Goal: Task Accomplishment & Management: Manage account settings

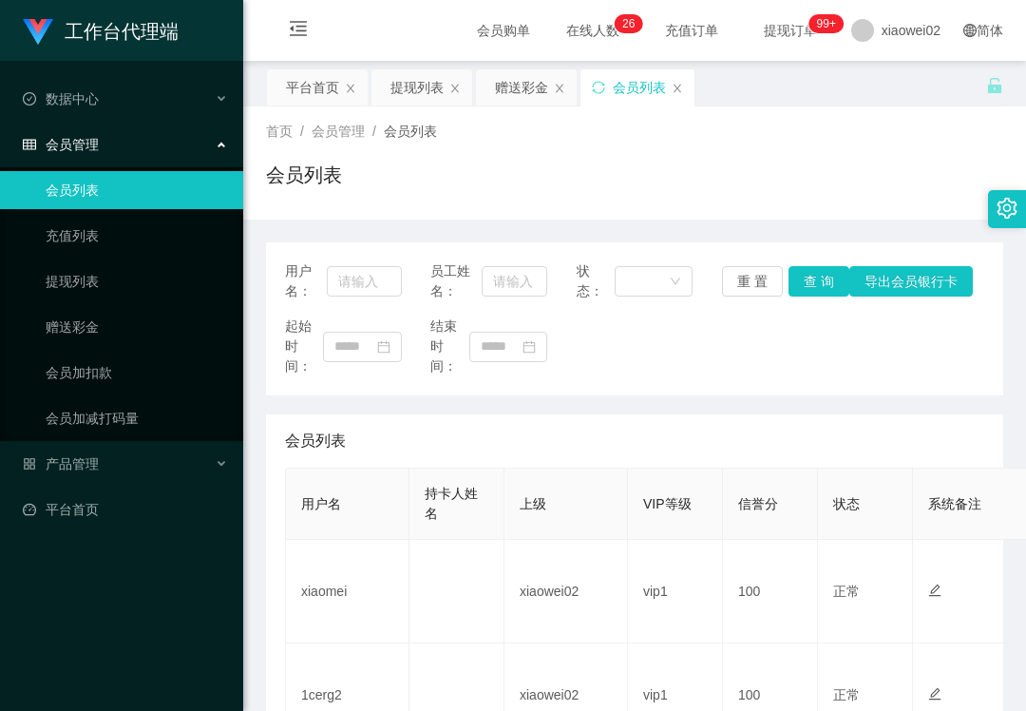
drag, startPoint x: 144, startPoint y: 601, endPoint x: 156, endPoint y: 576, distance: 27.2
click at [148, 591] on div "工作台代理端 数据中心 会员管理 会员列表 充值列表 提现列表 赠送彩金 会员加扣款 会员加减打码量 产品管理 平台首页" at bounding box center [121, 355] width 243 height 711
click at [746, 346] on div "起始时间： 结束时间：" at bounding box center [635, 346] width 700 height 60
click at [87, 466] on span "产品管理" at bounding box center [61, 463] width 76 height 15
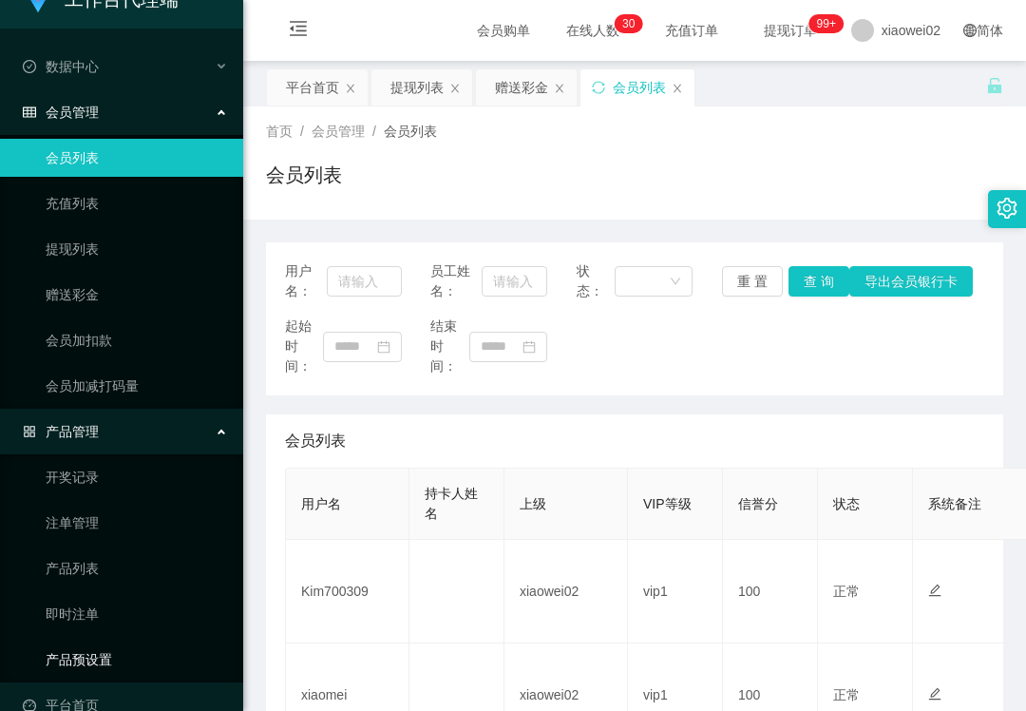
scroll to position [58, 0]
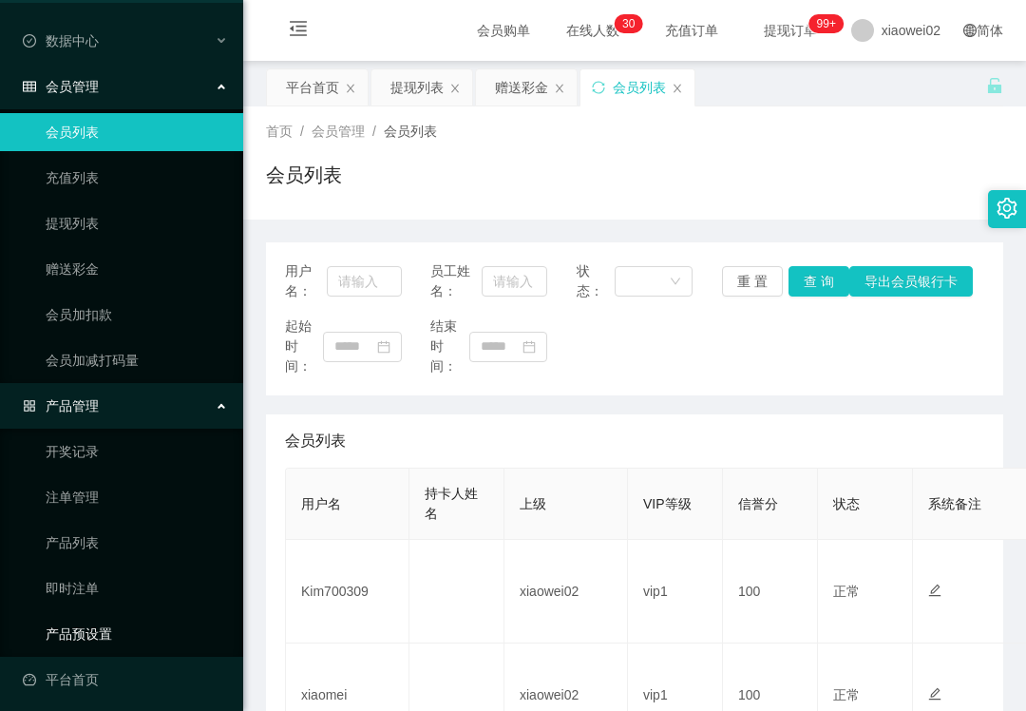
click at [124, 625] on link "产品预设置" at bounding box center [137, 634] width 182 height 38
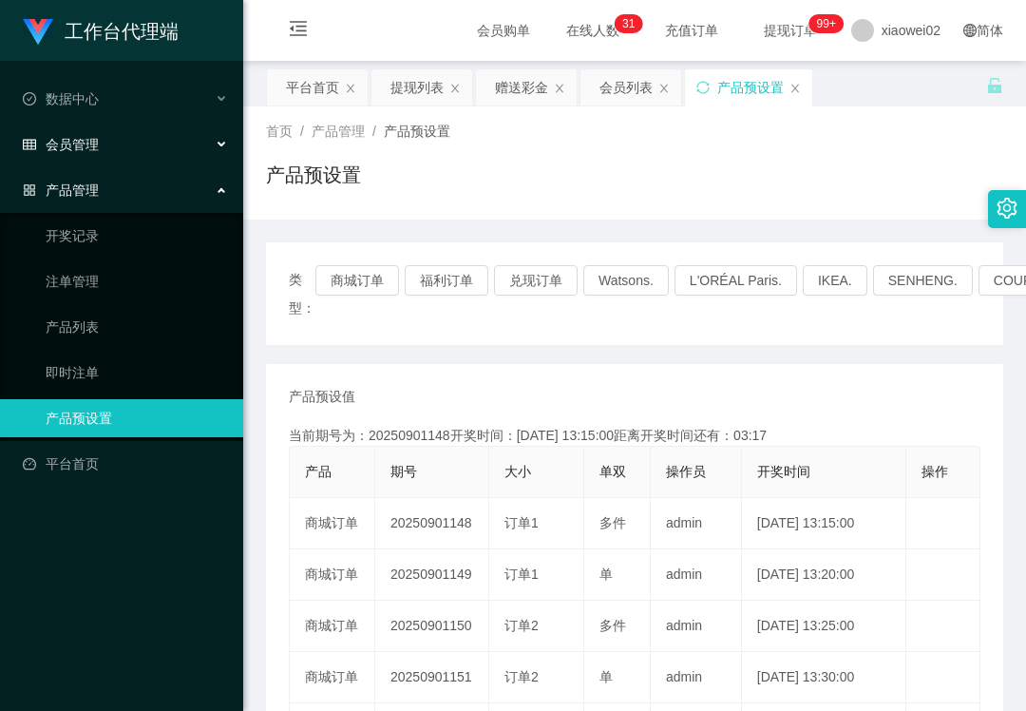
click at [138, 142] on div "会员管理" at bounding box center [121, 144] width 243 height 38
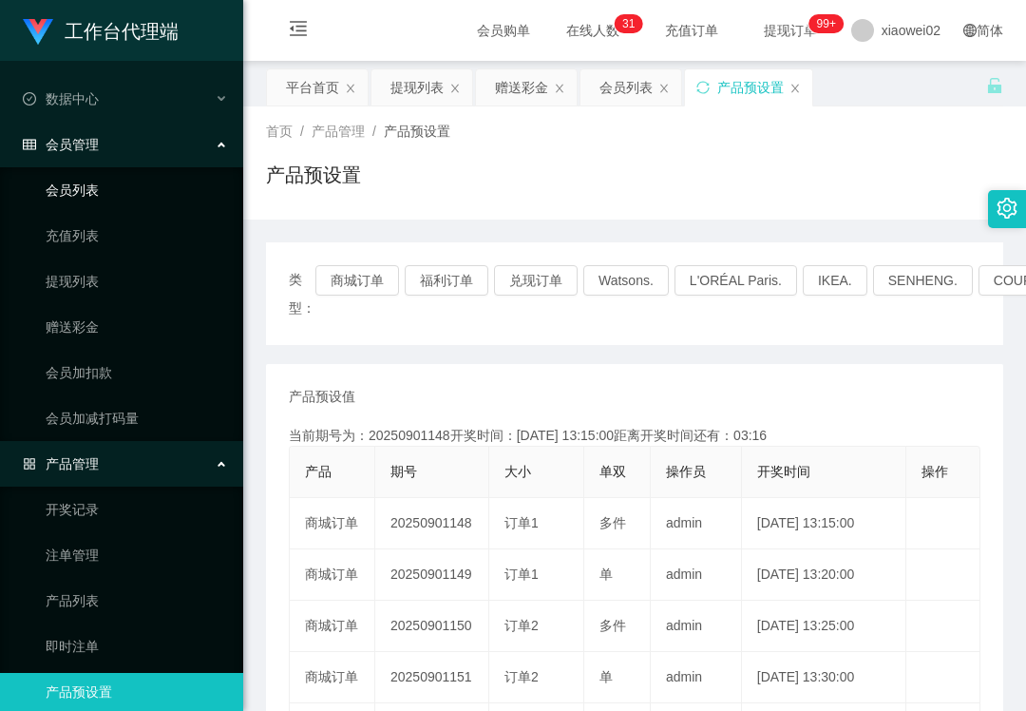
click at [124, 180] on link "会员列表" at bounding box center [137, 190] width 182 height 38
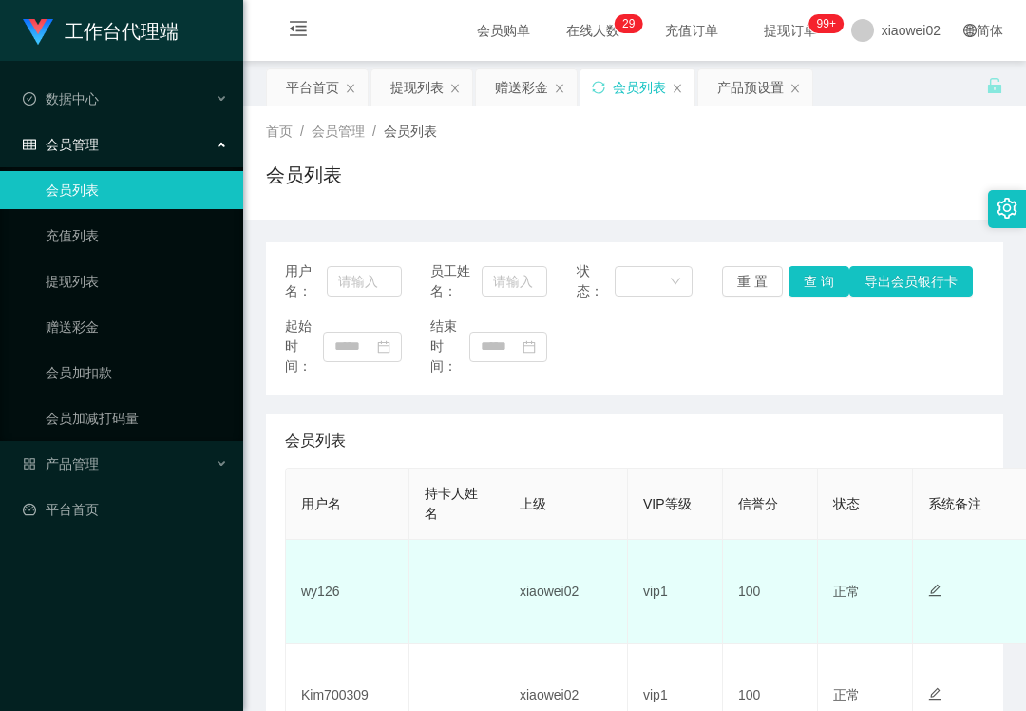
click at [316, 599] on td "wy126" at bounding box center [348, 592] width 124 height 104
click at [319, 587] on td "wy126" at bounding box center [348, 592] width 124 height 104
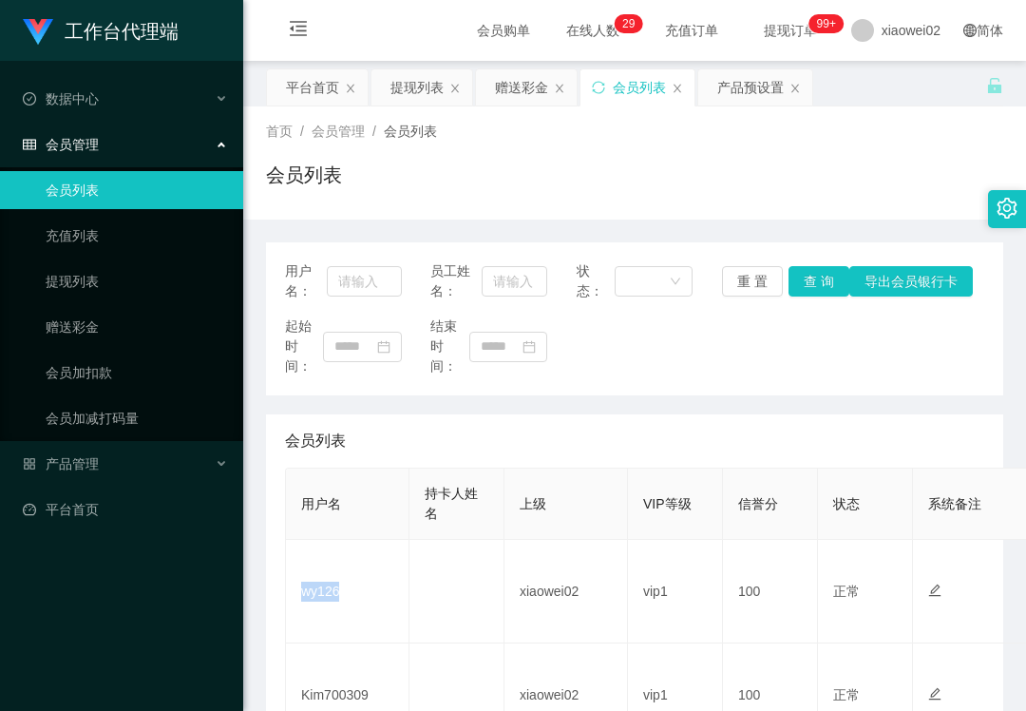
copy td "wy126"
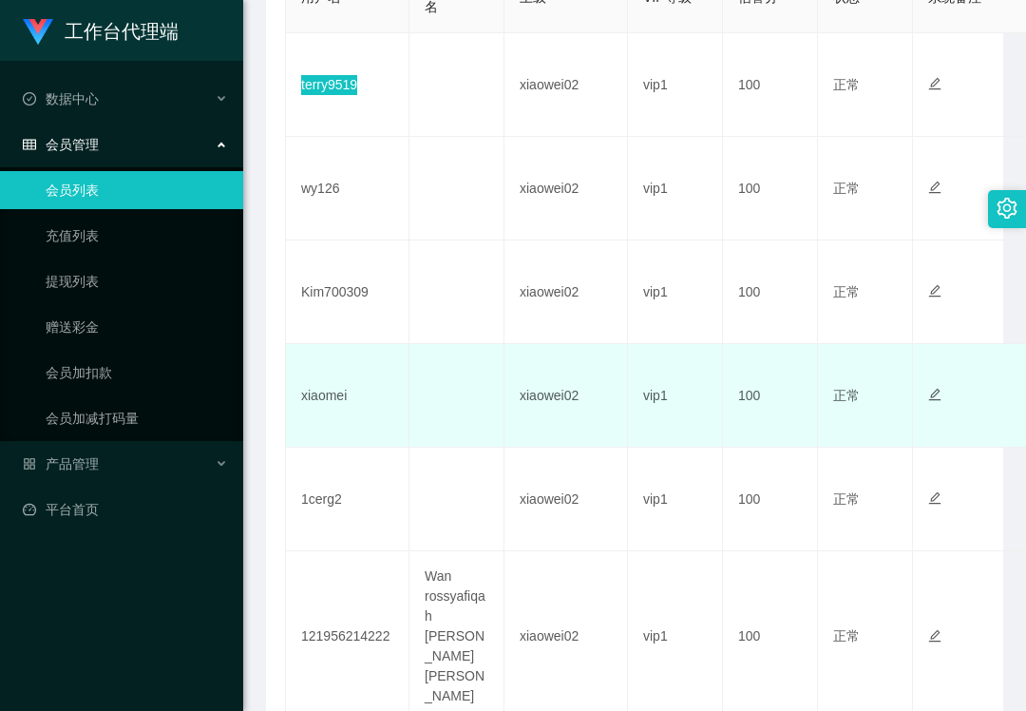
scroll to position [887, 0]
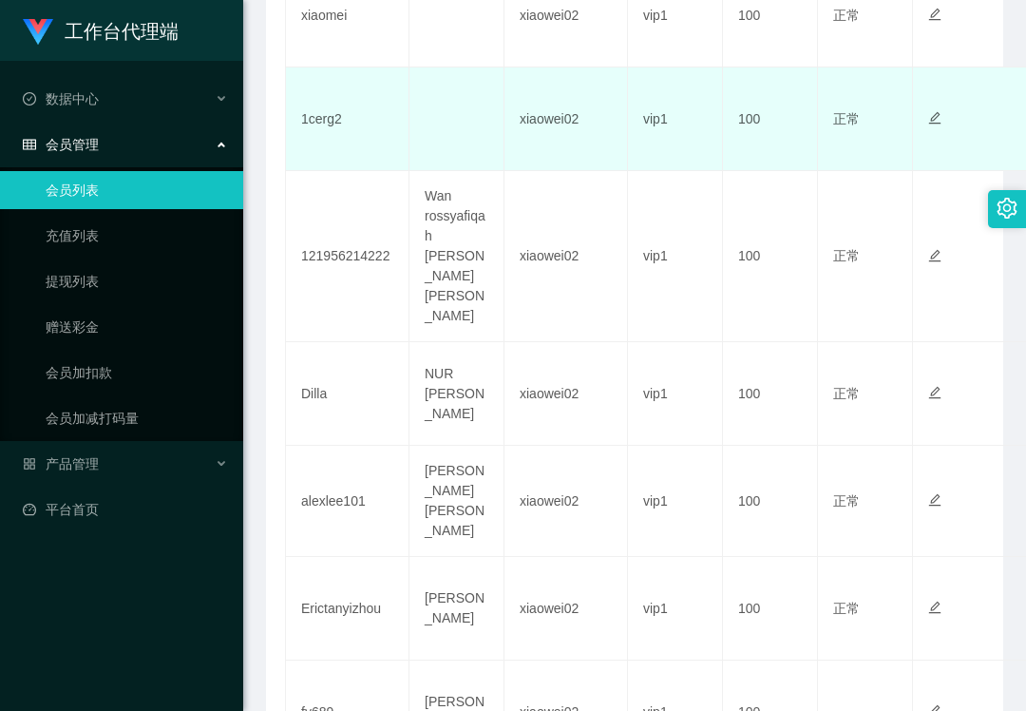
click at [328, 130] on td "1cerg2" at bounding box center [348, 119] width 124 height 104
click at [328, 125] on td "1cerg2" at bounding box center [348, 119] width 124 height 104
copy td "1cerg2"
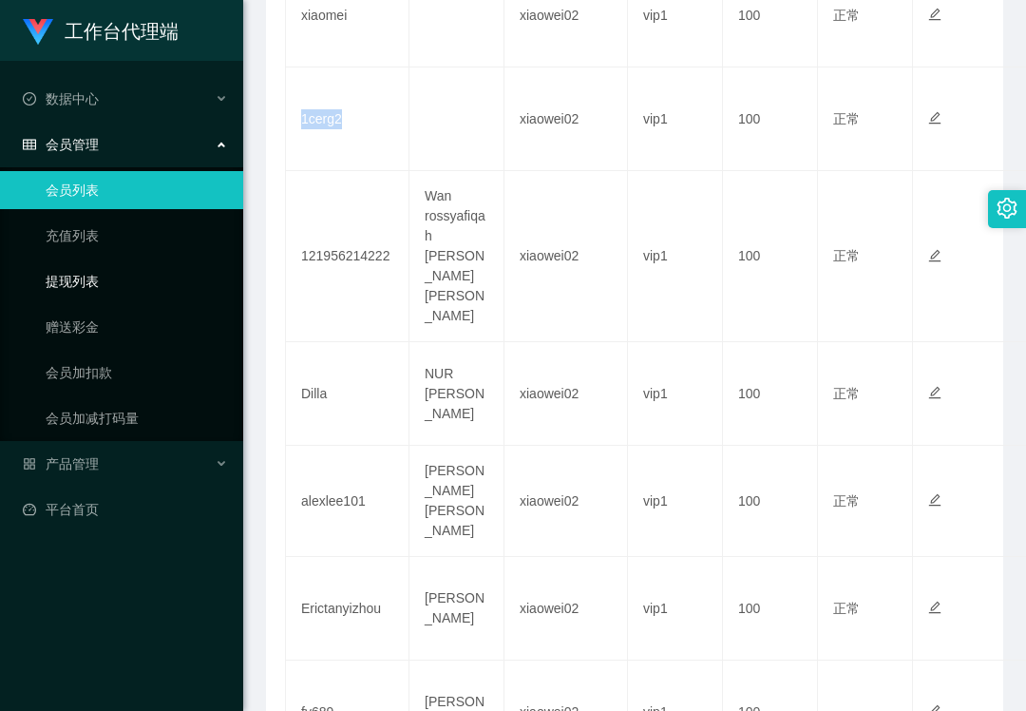
drag, startPoint x: 164, startPoint y: 282, endPoint x: 53, endPoint y: 2, distance: 301.6
click at [162, 278] on link "提现列表" at bounding box center [137, 281] width 182 height 38
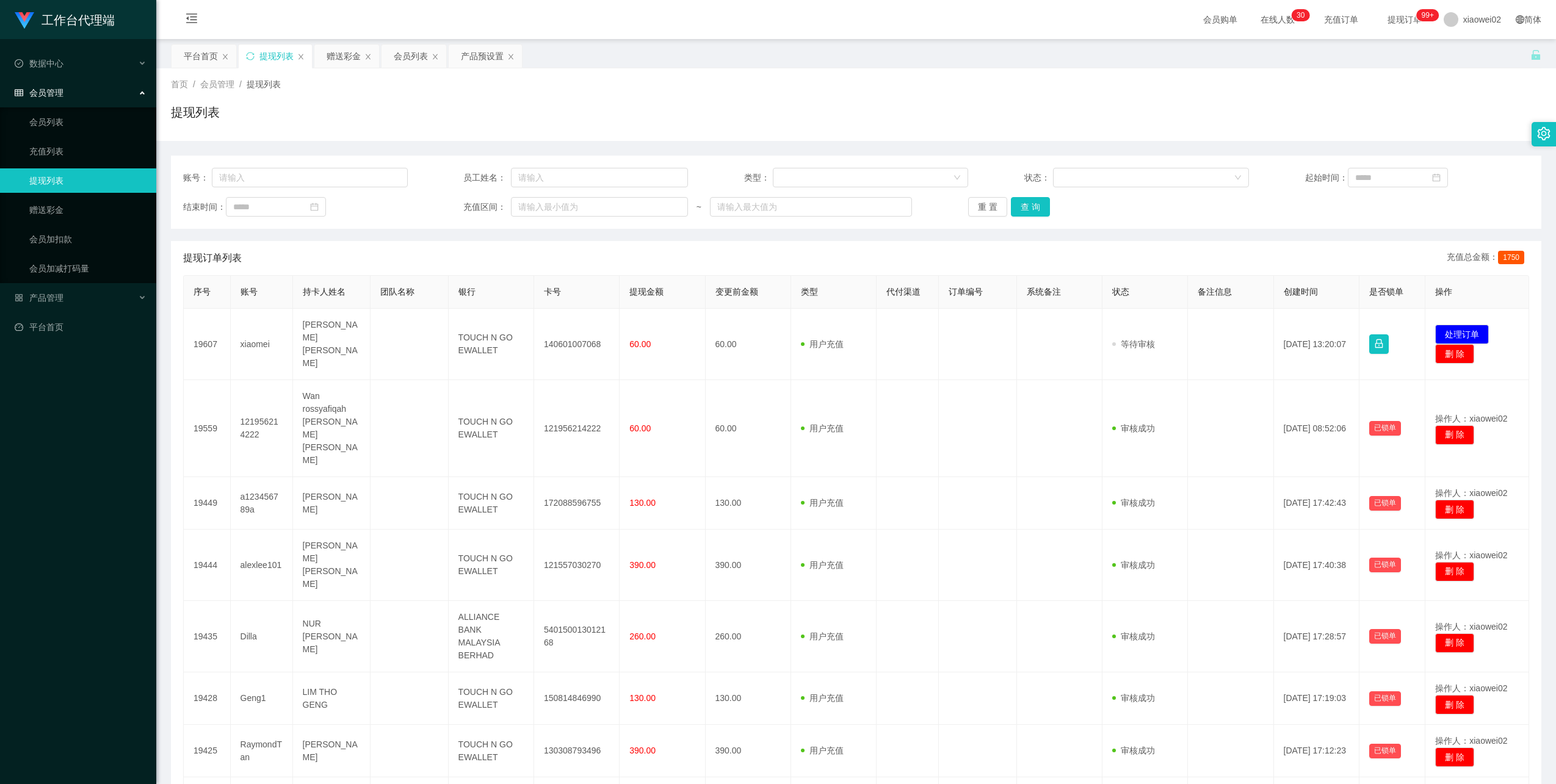
click at [1446, 325] on button "处理订单" at bounding box center [1462, 335] width 54 height 19
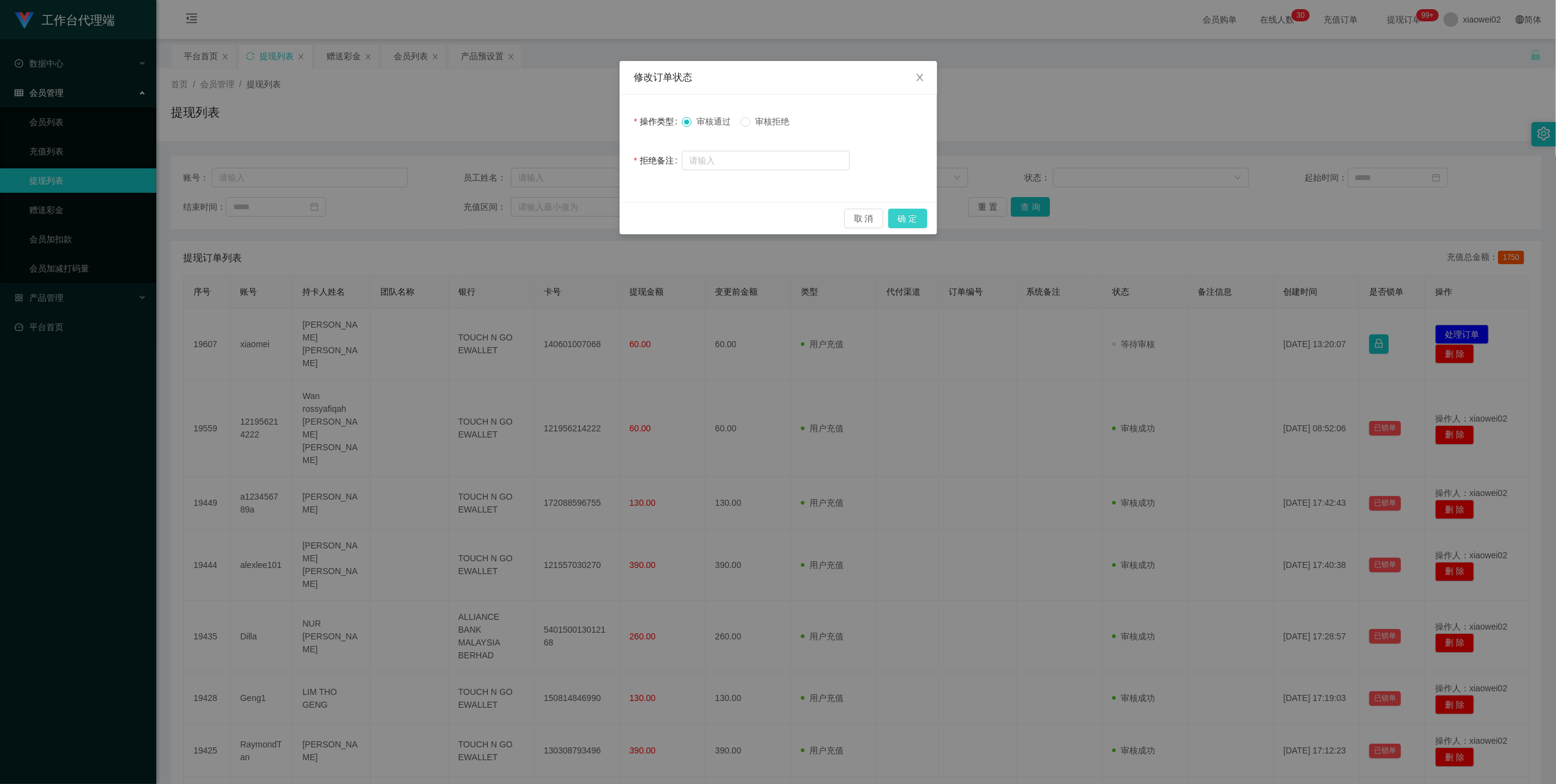
click at [899, 227] on button "确 定" at bounding box center [907, 218] width 39 height 19
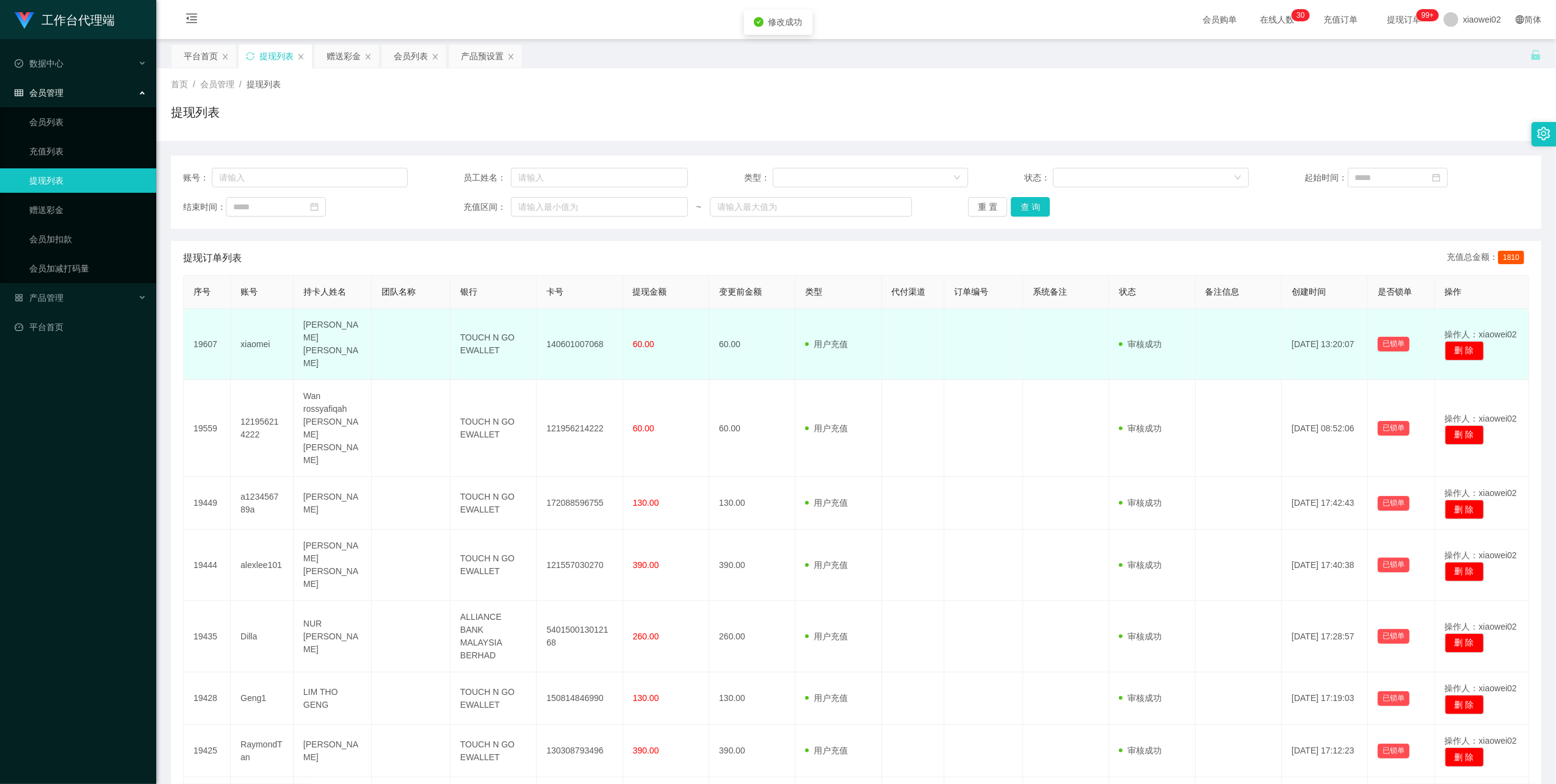
click at [579, 340] on td "140601007068" at bounding box center [579, 344] width 86 height 71
click at [579, 339] on td "140601007068" at bounding box center [579, 344] width 86 height 71
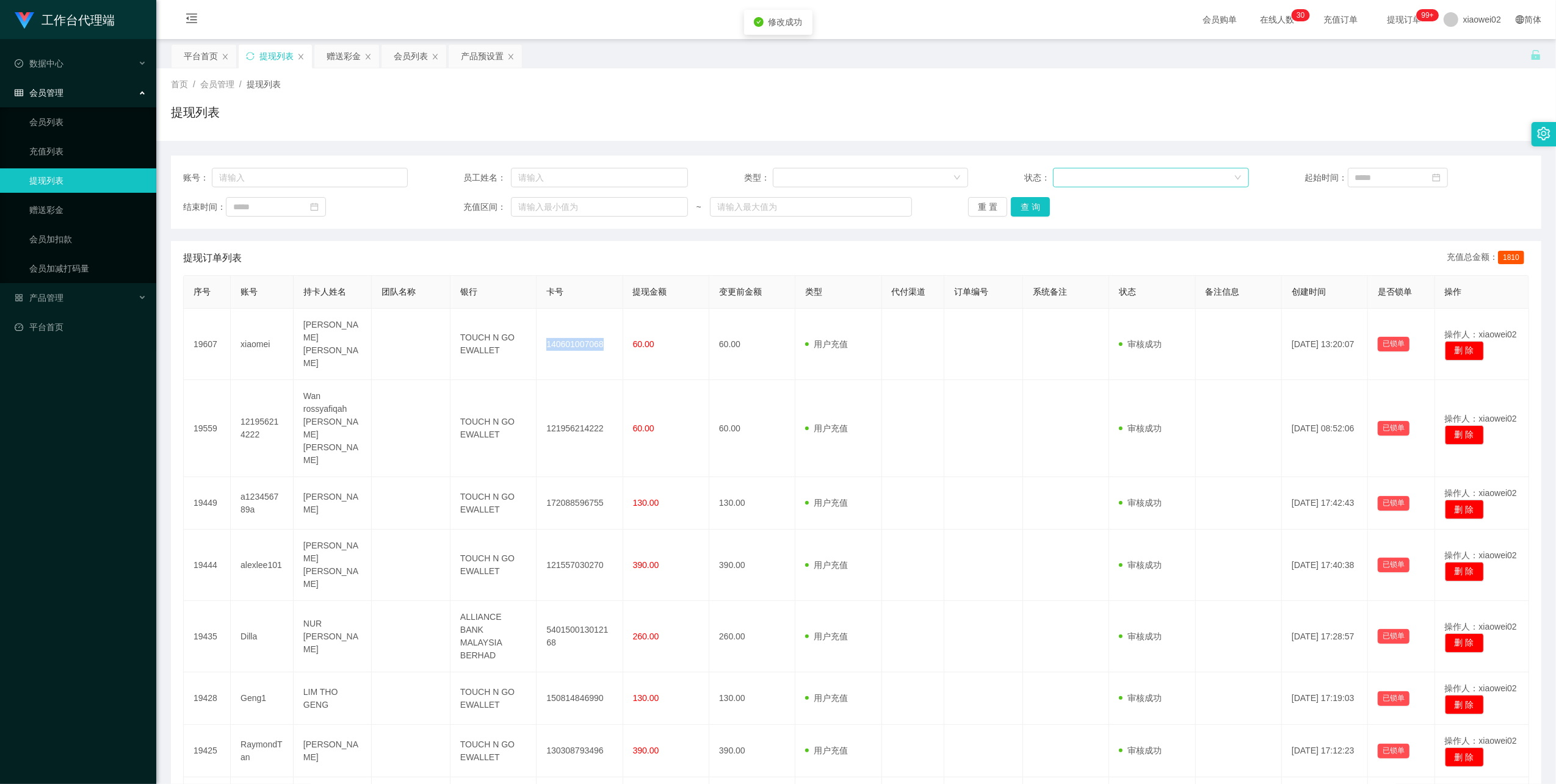
copy td "140601007068"
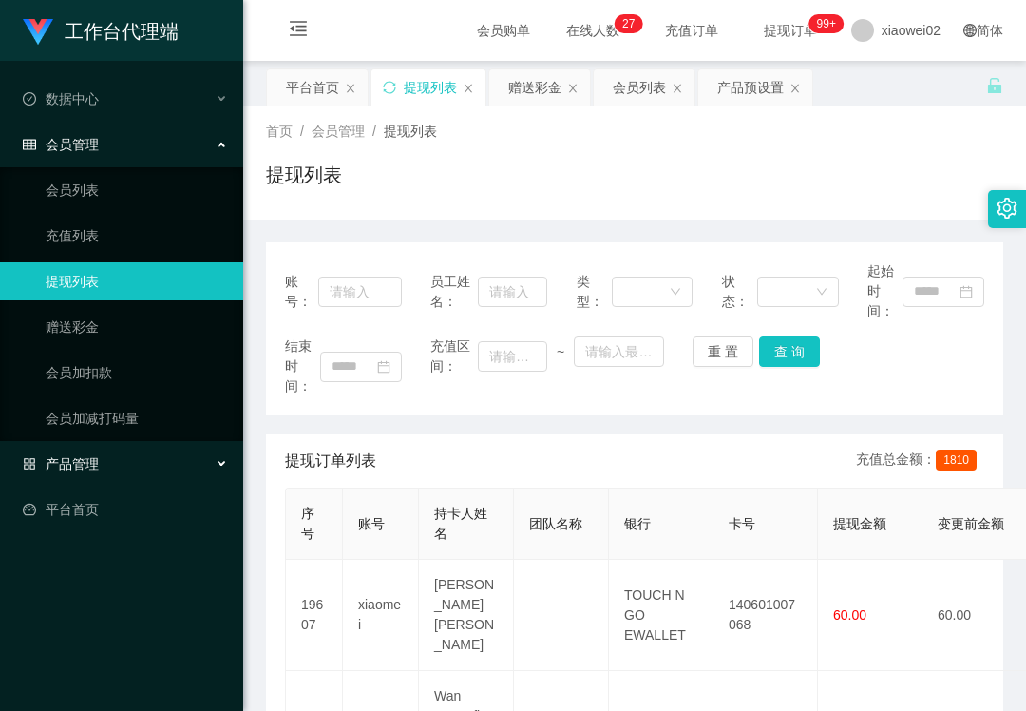
click at [115, 469] on div "产品管理" at bounding box center [121, 464] width 243 height 38
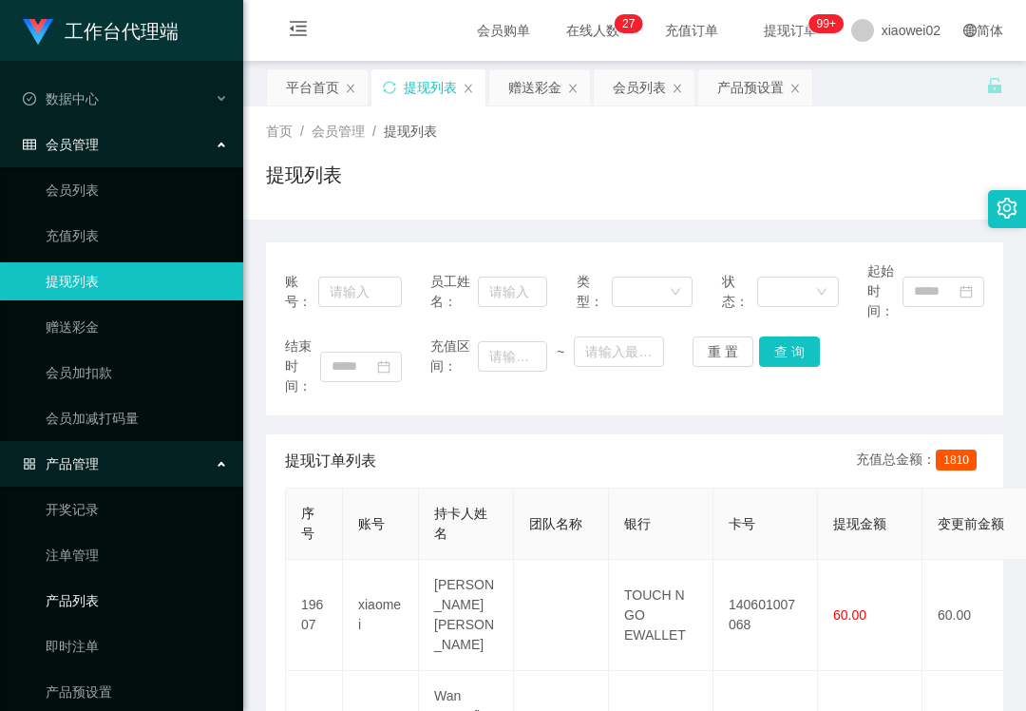
scroll to position [61, 0]
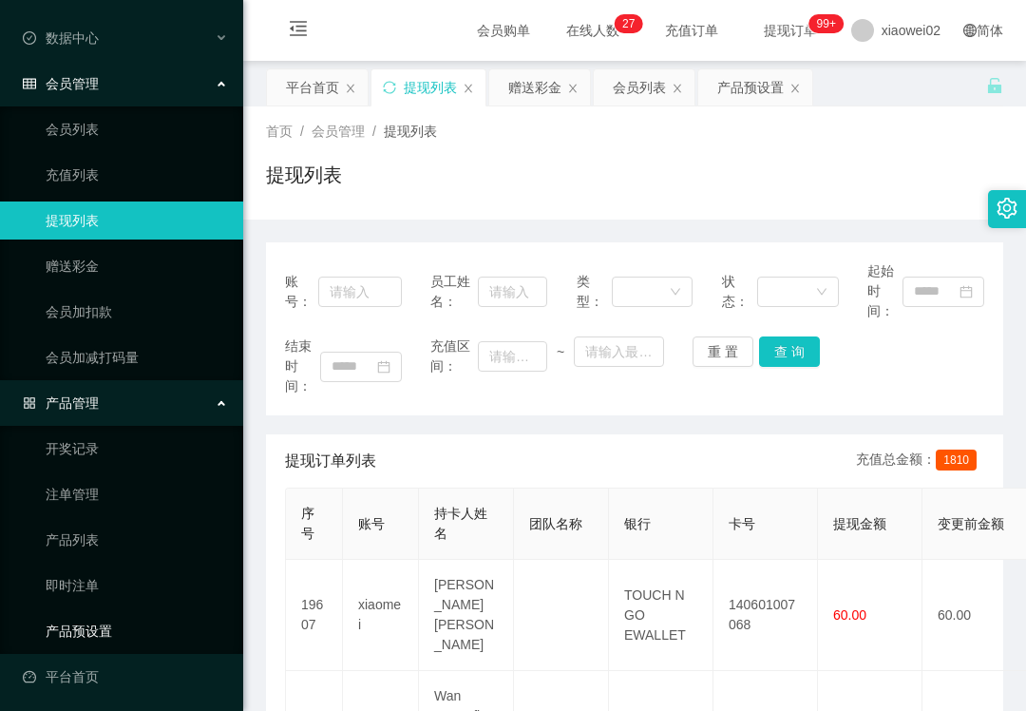
click at [97, 612] on link "产品预设置" at bounding box center [137, 631] width 182 height 38
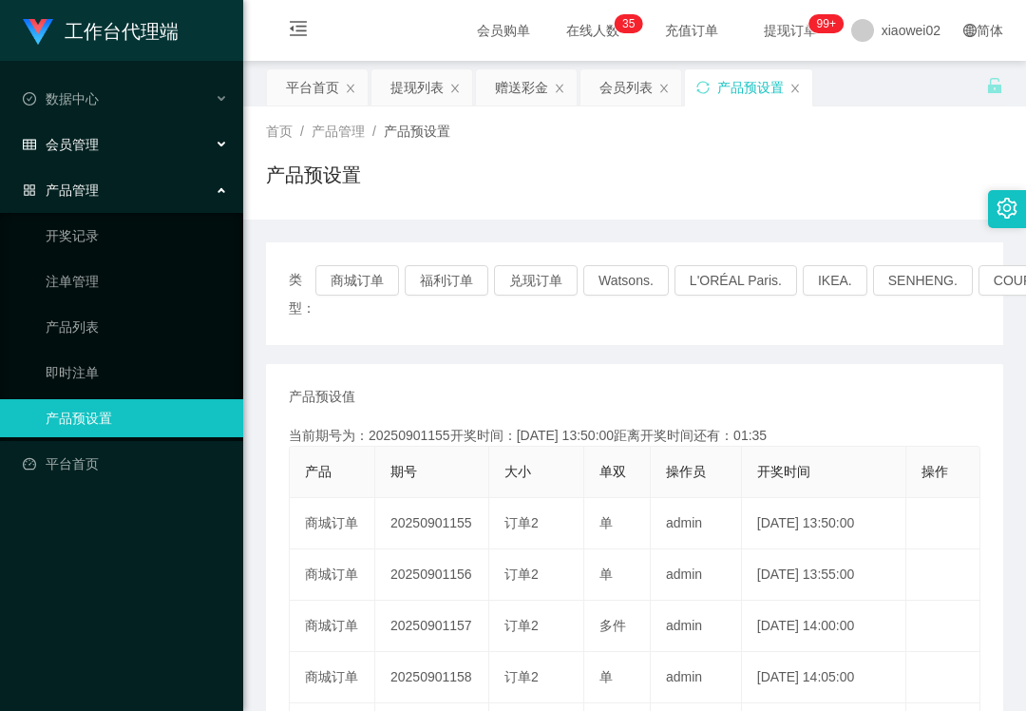
click at [50, 154] on div "会员管理" at bounding box center [121, 144] width 243 height 38
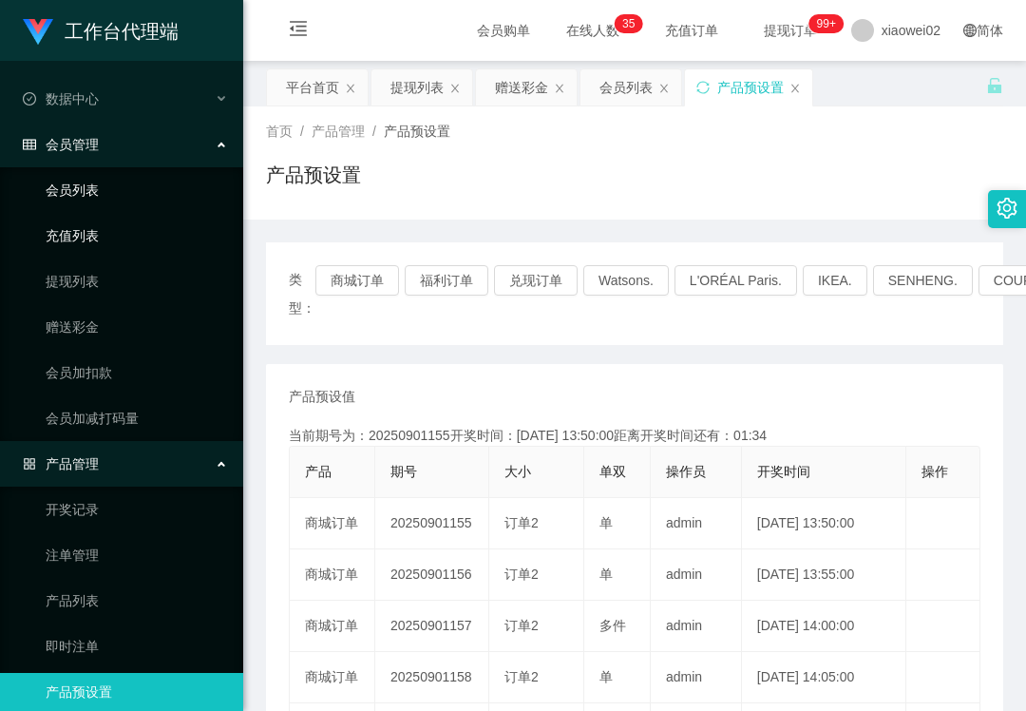
click at [73, 190] on link "会员列表" at bounding box center [137, 190] width 182 height 38
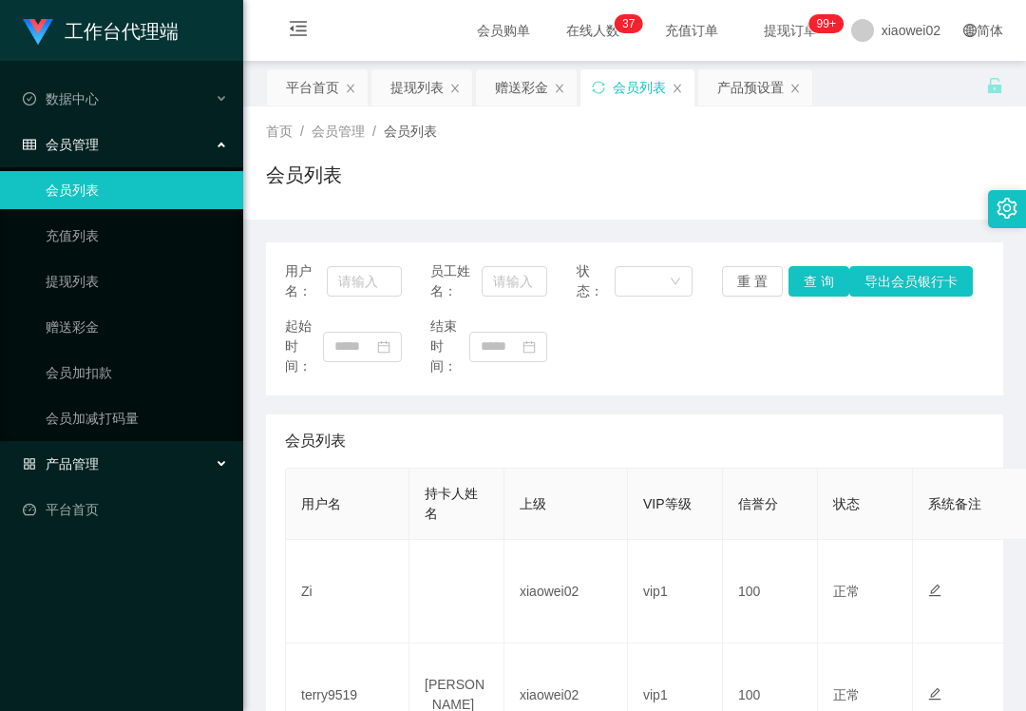
click at [111, 464] on div "产品管理" at bounding box center [121, 464] width 243 height 38
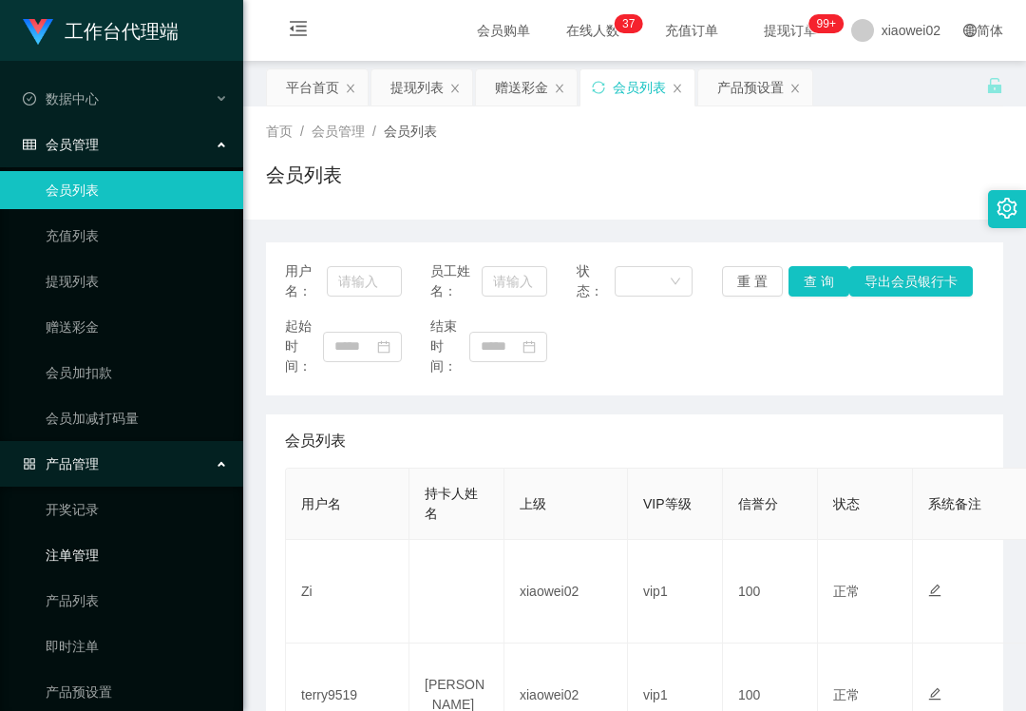
click at [74, 563] on link "注单管理" at bounding box center [137, 555] width 182 height 38
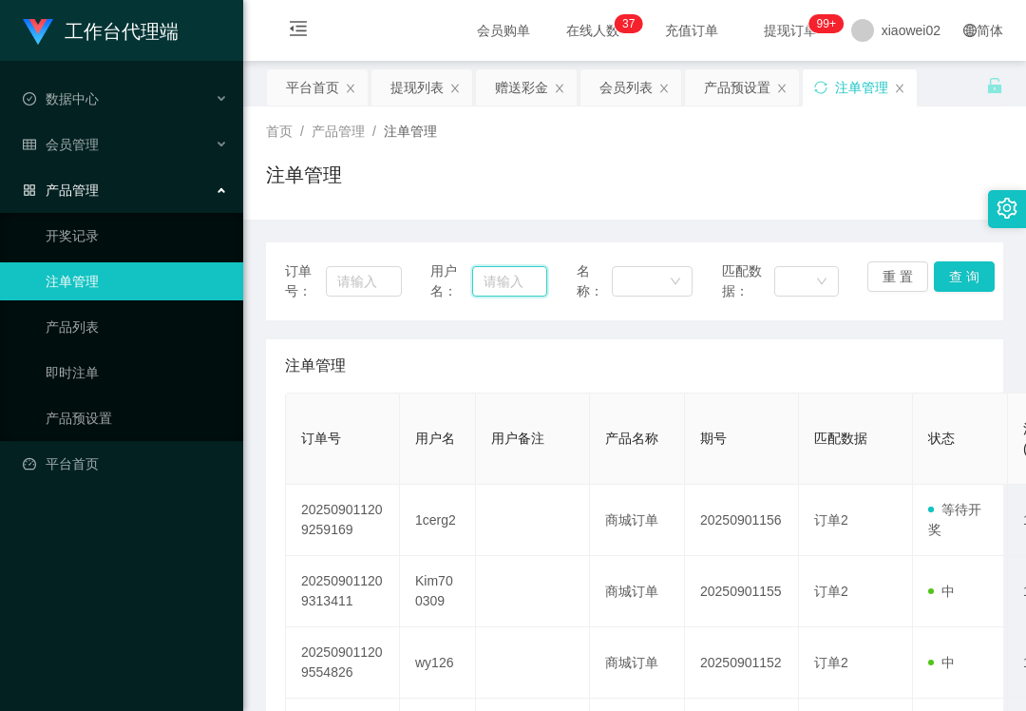
click at [510, 286] on input "text" at bounding box center [509, 281] width 74 height 30
paste input "1cerg2"
type input "1cerg2"
click at [952, 281] on button "查 询" at bounding box center [964, 276] width 61 height 30
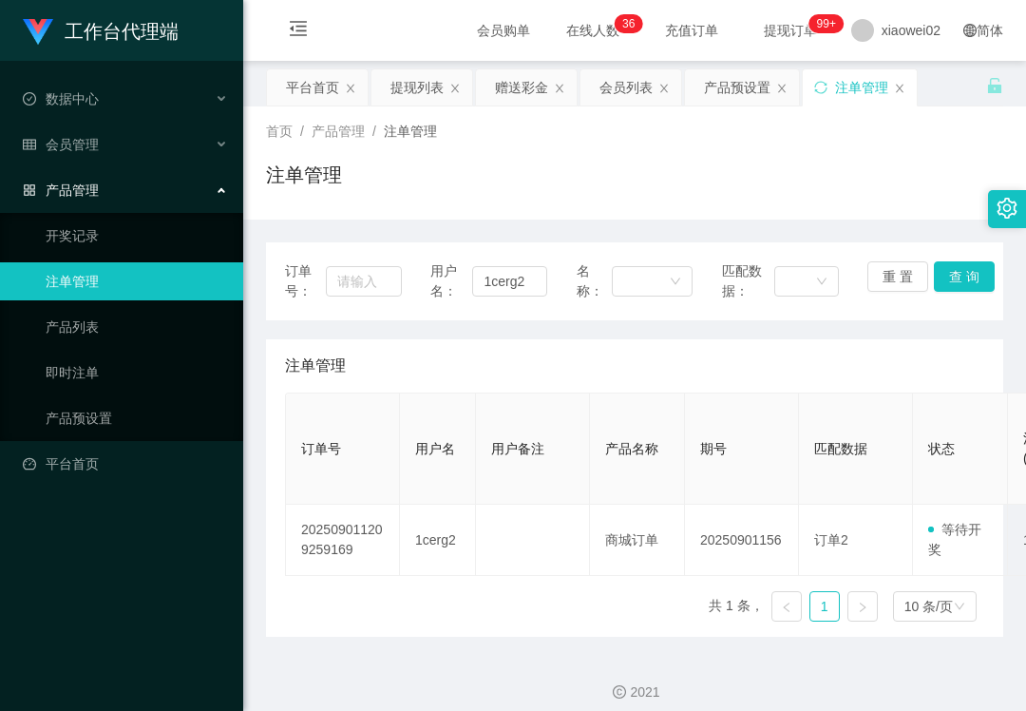
click at [386, 191] on div "注单管理" at bounding box center [635, 183] width 738 height 44
click at [92, 125] on div "会员管理" at bounding box center [121, 144] width 243 height 38
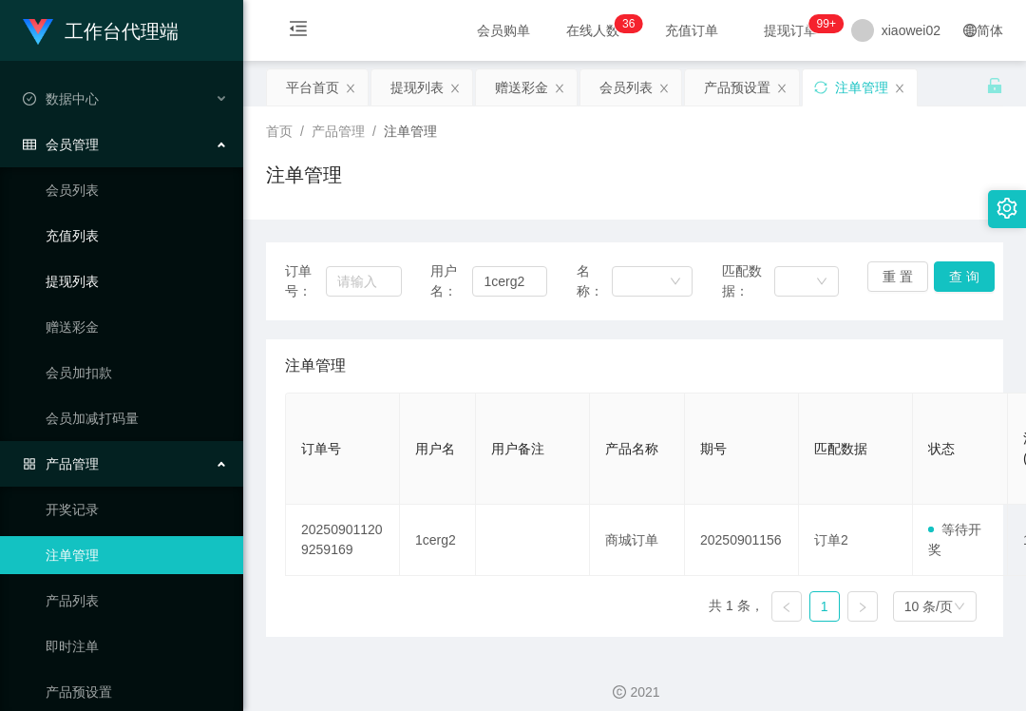
click at [91, 264] on link "提现列表" at bounding box center [137, 281] width 182 height 38
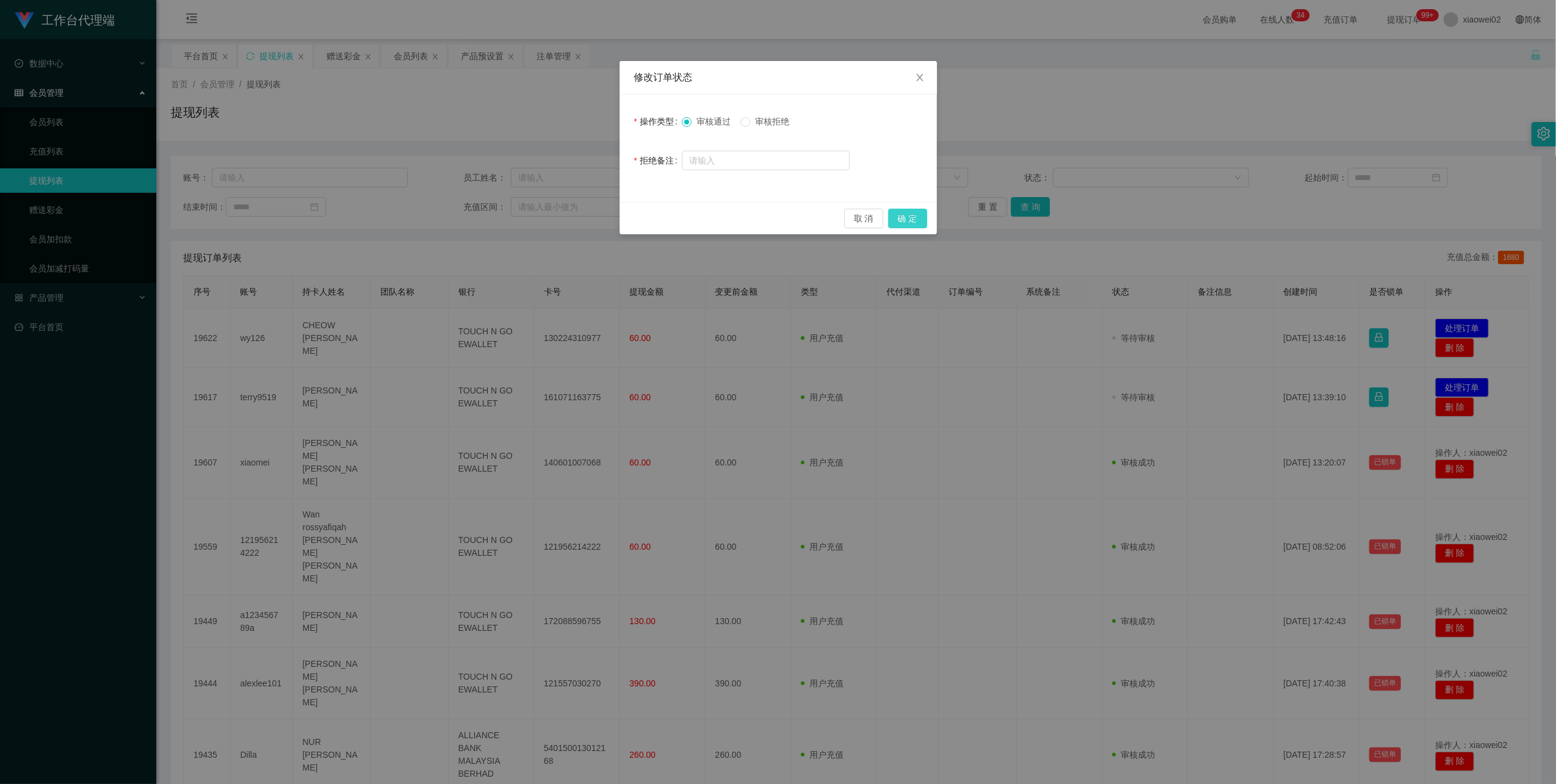
click at [914, 211] on button "确 定" at bounding box center [907, 218] width 39 height 19
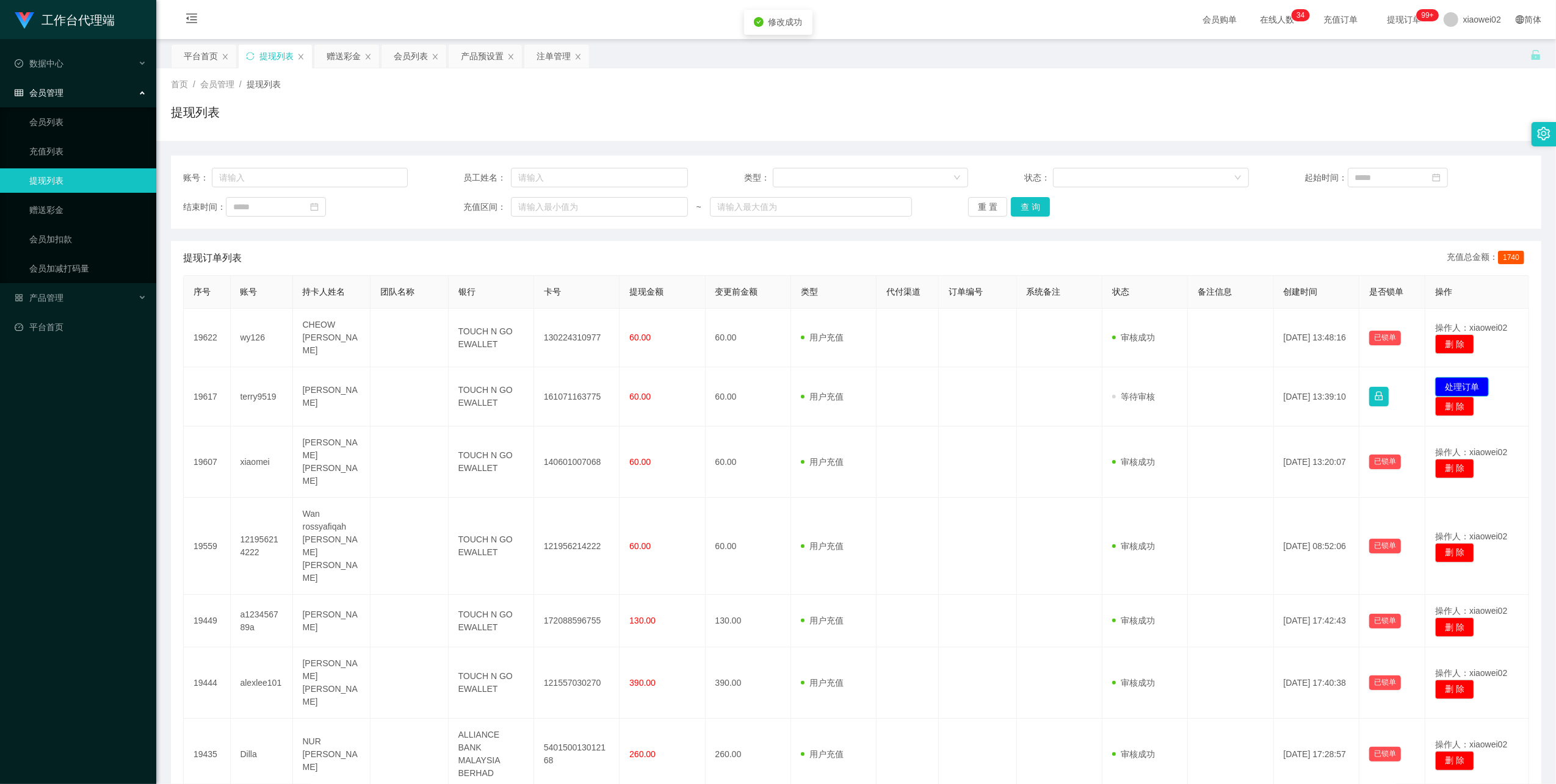
drag, startPoint x: 1460, startPoint y: 379, endPoint x: 1338, endPoint y: 338, distance: 128.7
click at [1460, 379] on button "处理订单" at bounding box center [1462, 387] width 54 height 19
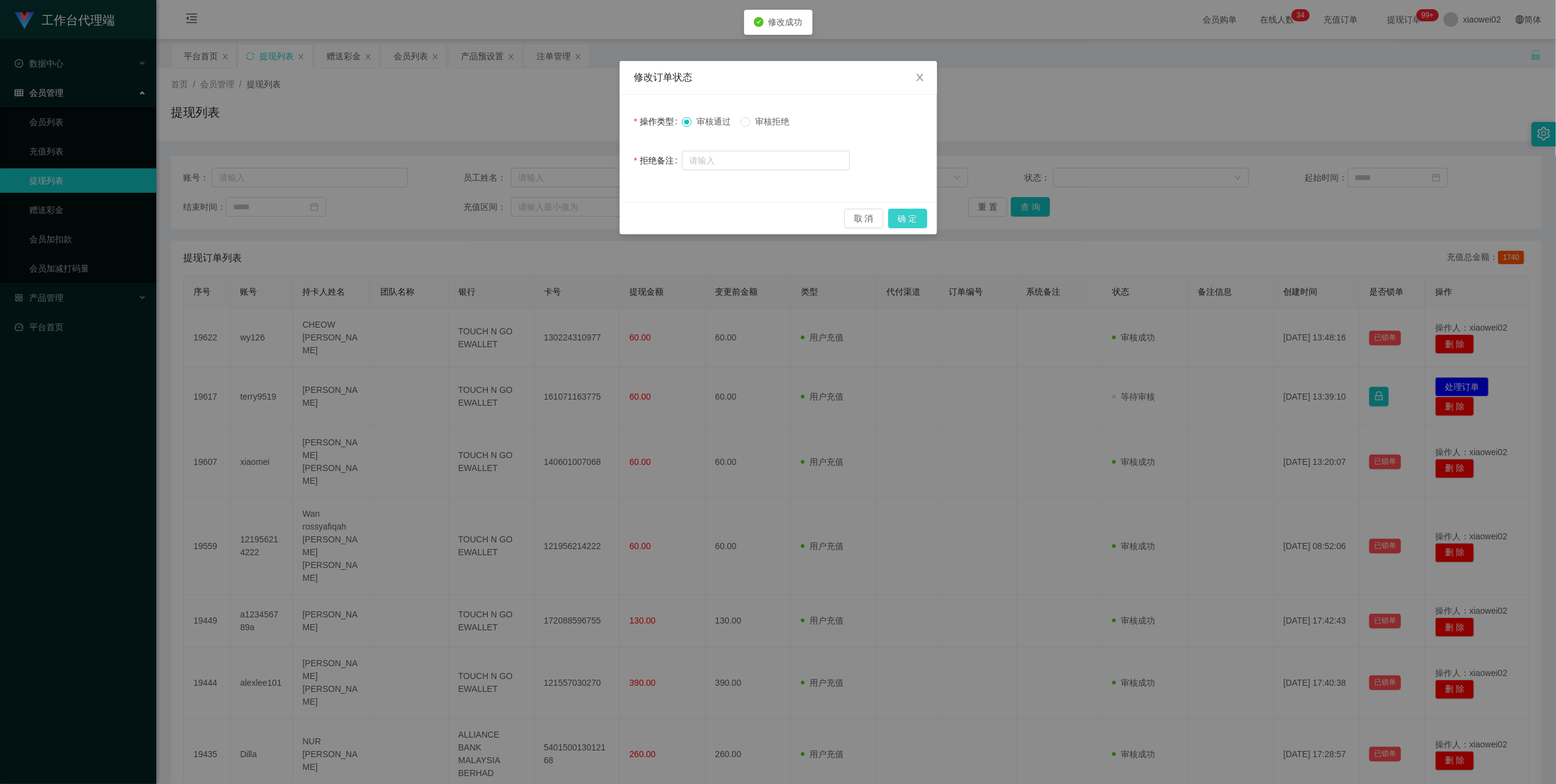
click at [913, 218] on button "确 定" at bounding box center [907, 218] width 39 height 19
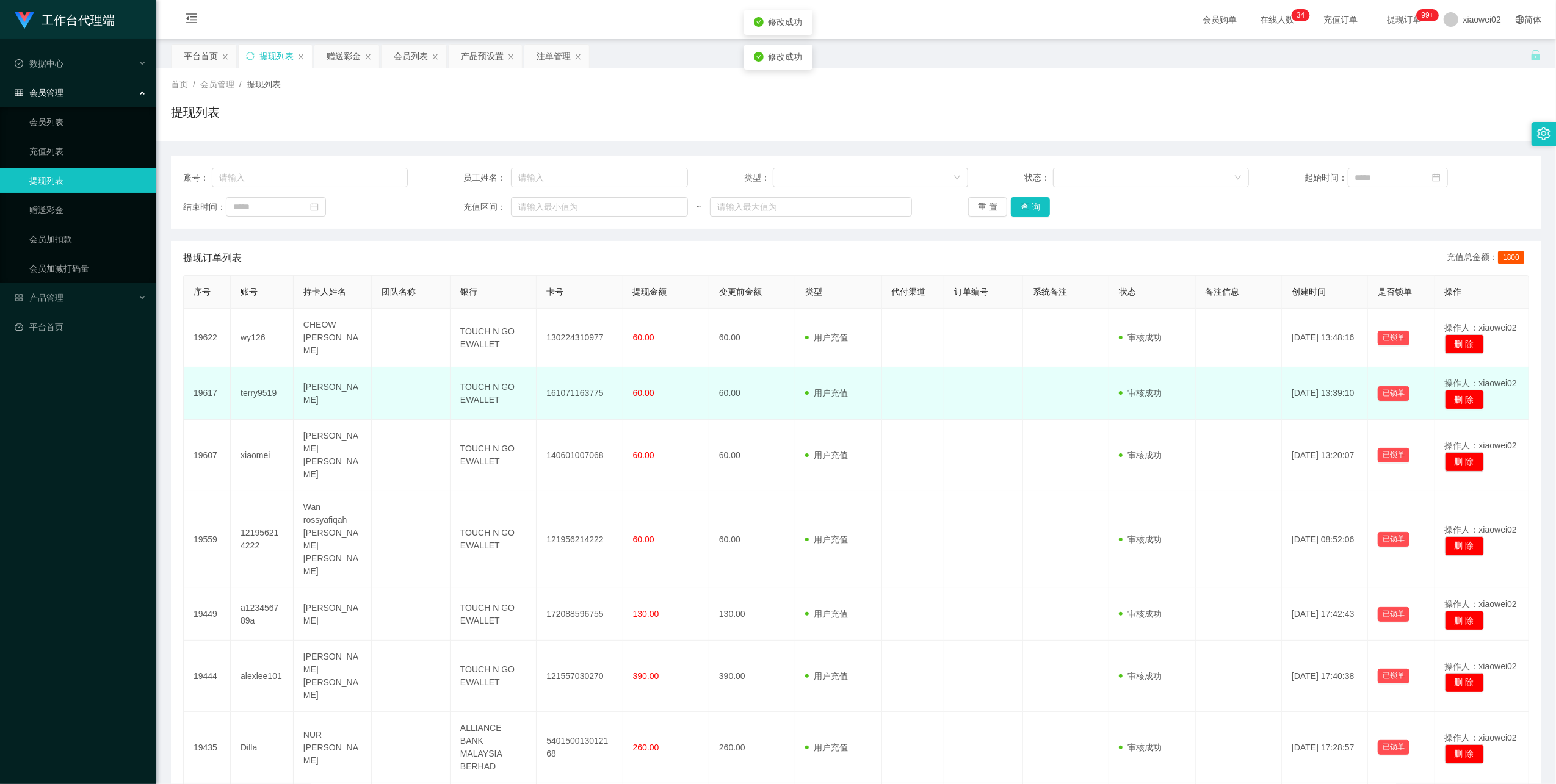
click at [563, 387] on td "161071163775" at bounding box center [579, 394] width 86 height 53
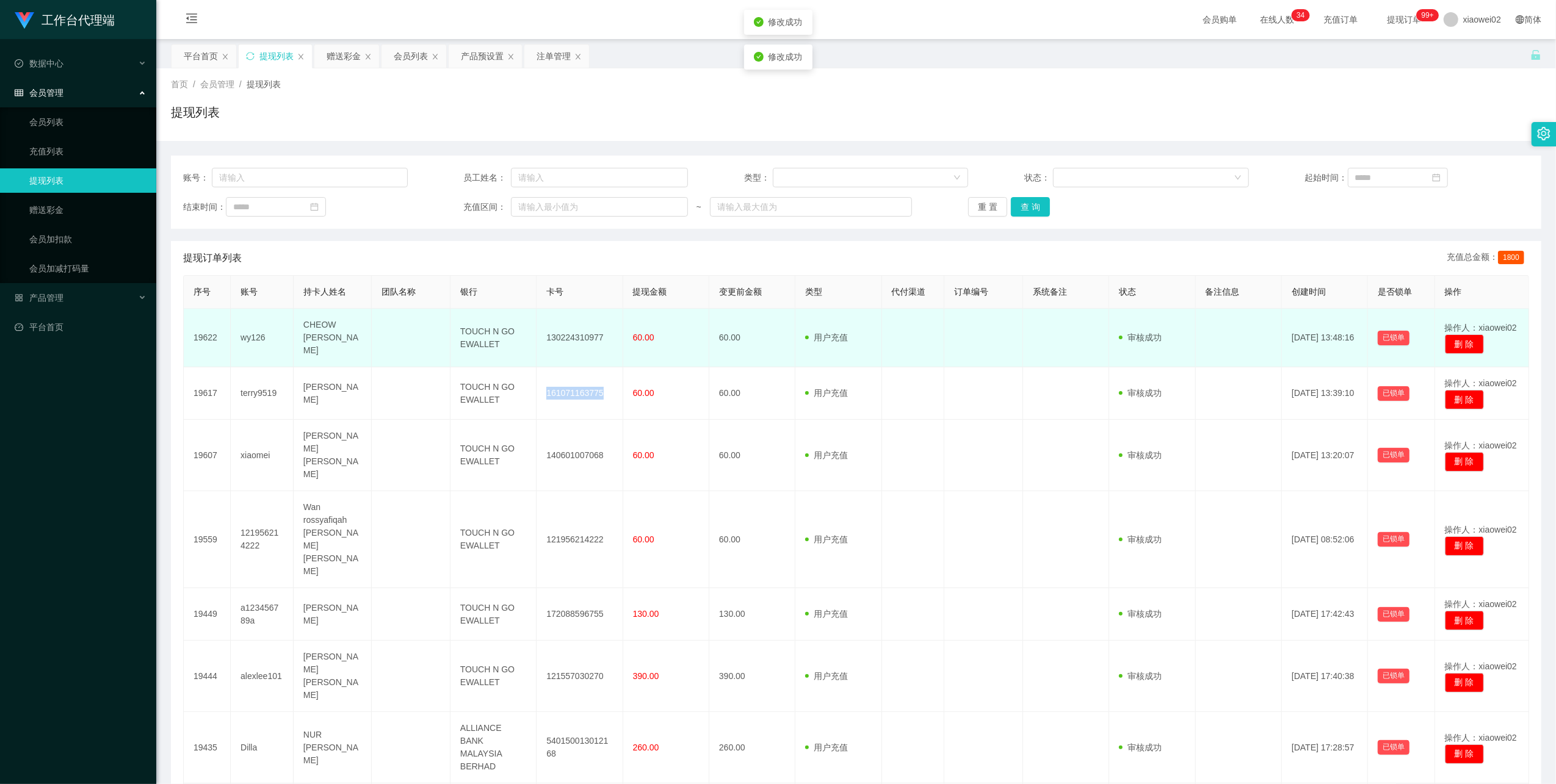
copy td "161071163775"
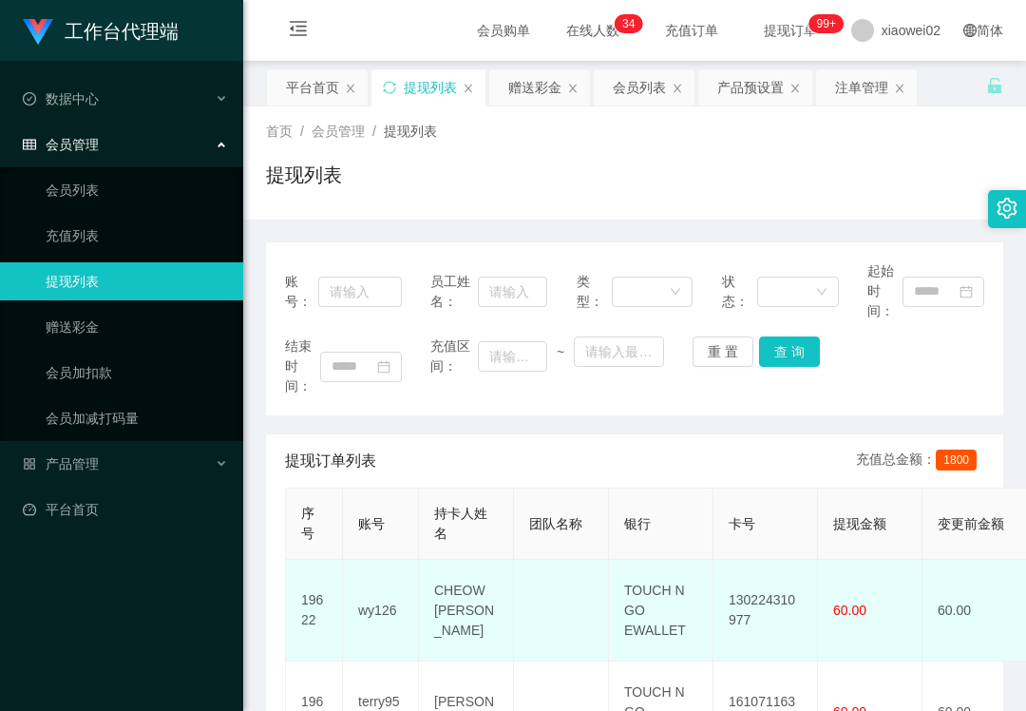
click at [770, 586] on td "130224310977" at bounding box center [766, 611] width 105 height 102
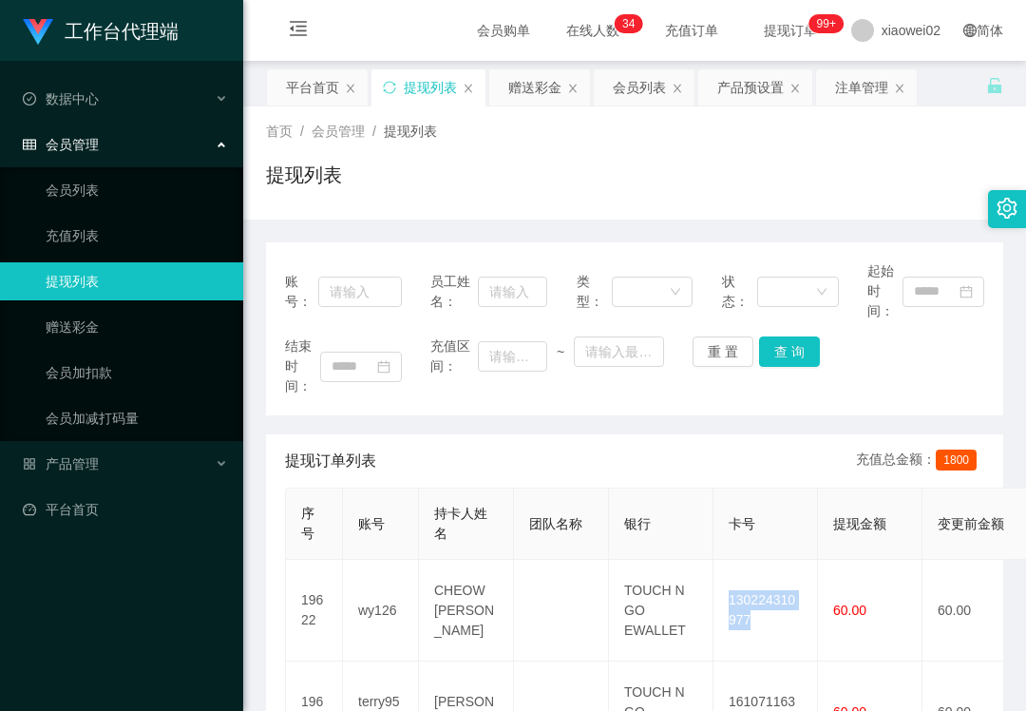
copy td "130224310977"
click at [69, 466] on span "产品管理" at bounding box center [61, 463] width 76 height 15
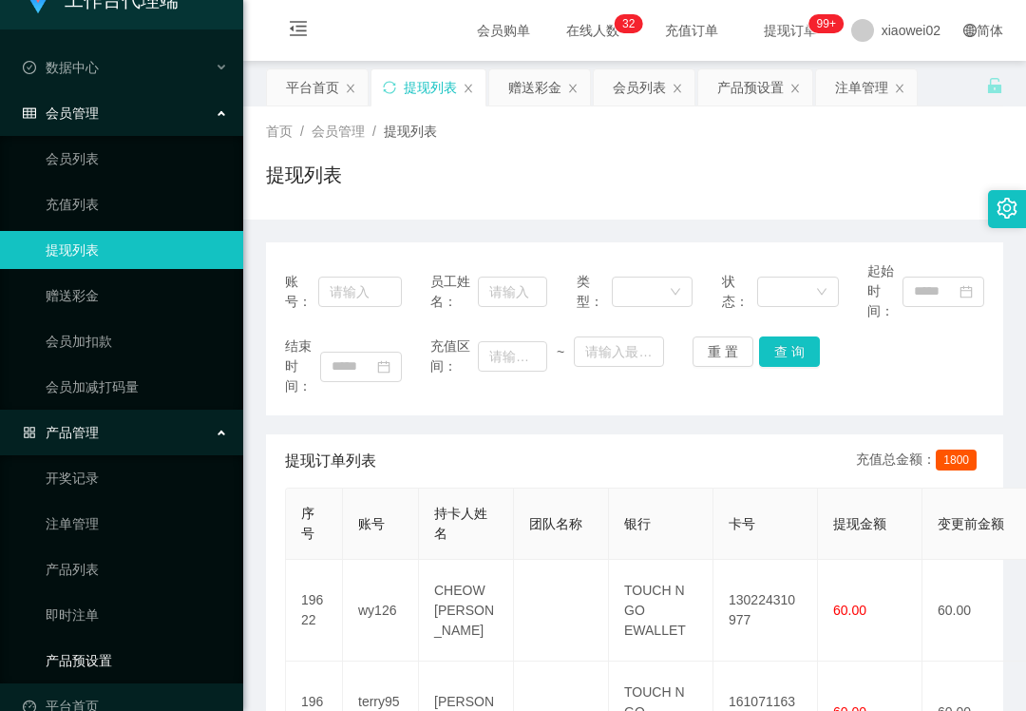
scroll to position [61, 0]
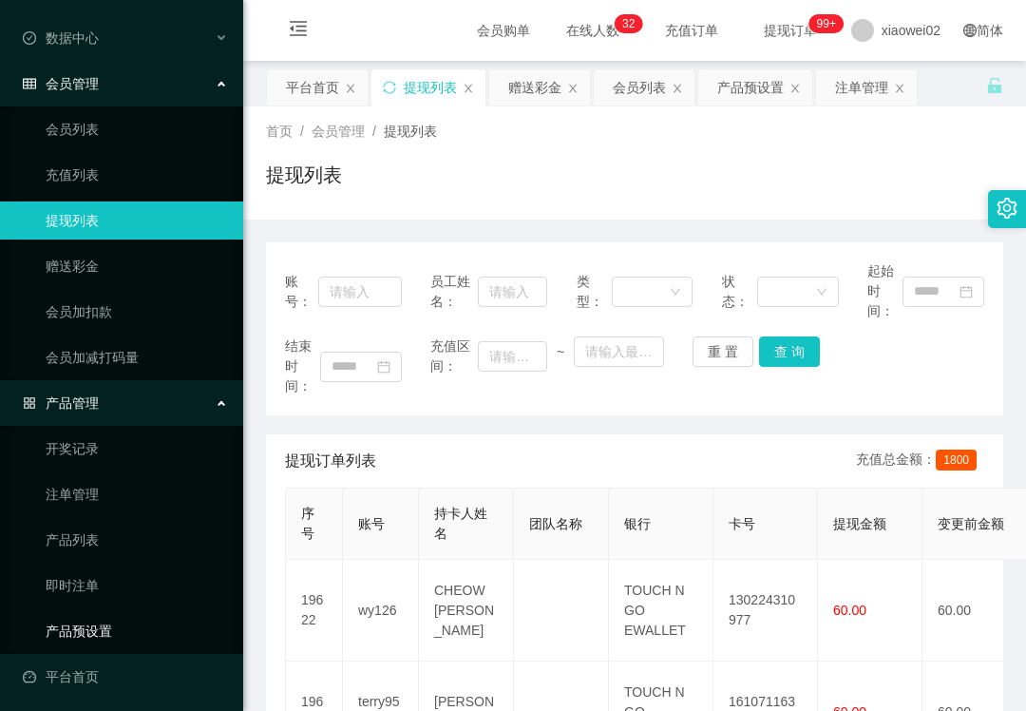
click at [72, 631] on link "产品预设置" at bounding box center [137, 631] width 182 height 38
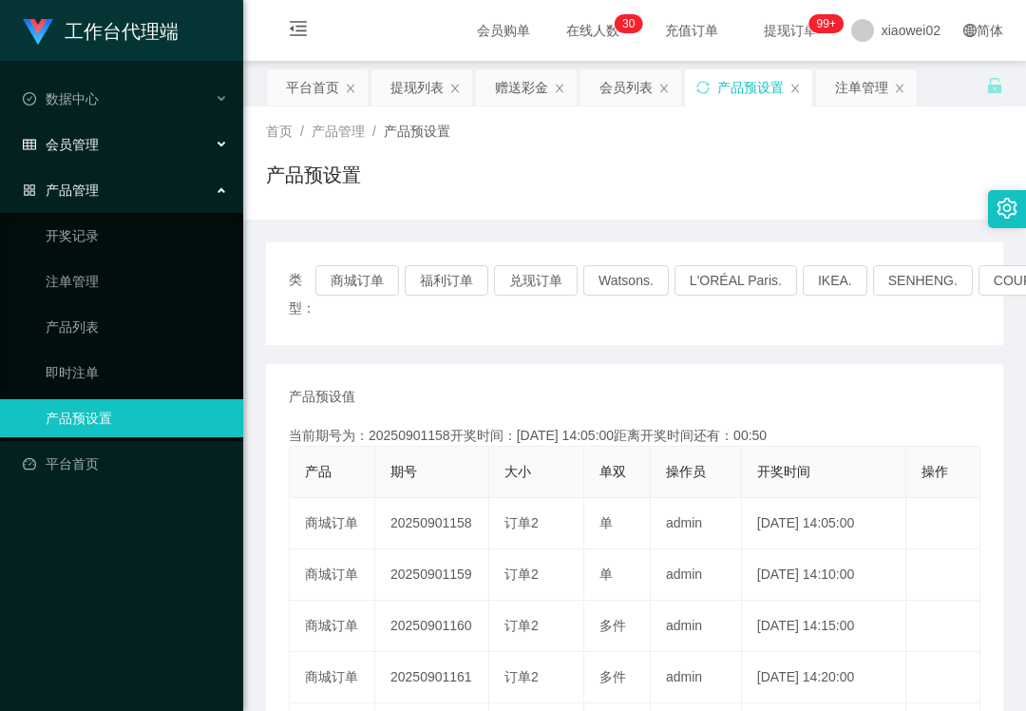
drag, startPoint x: 137, startPoint y: 154, endPoint x: 127, endPoint y: 162, distance: 12.2
click at [137, 154] on div "会员管理" at bounding box center [121, 144] width 243 height 38
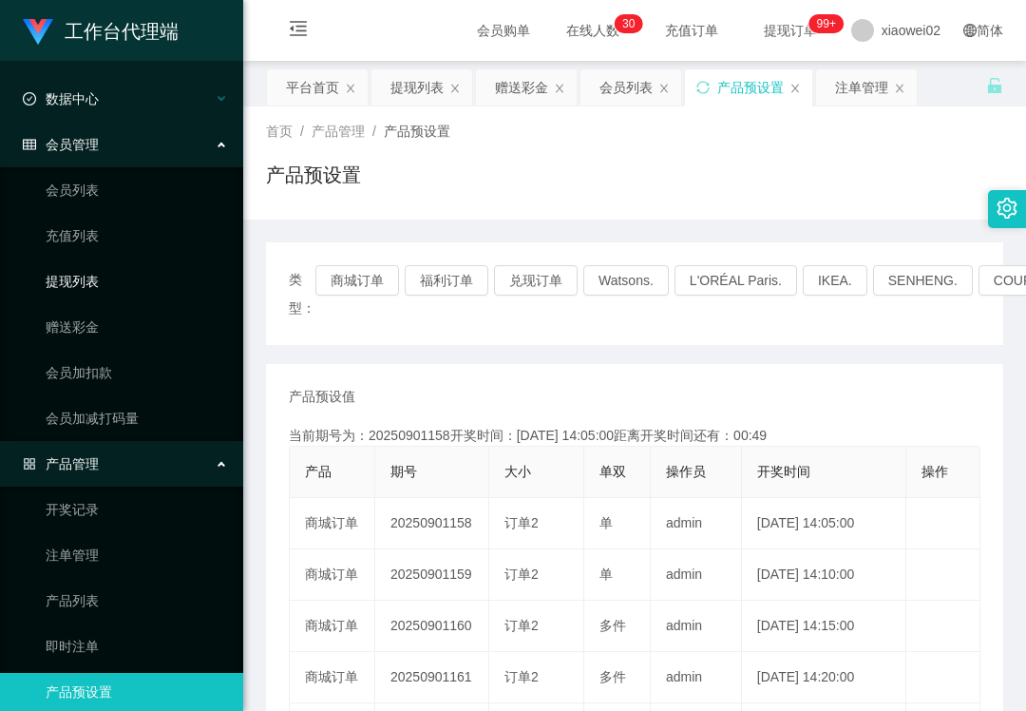
drag, startPoint x: 134, startPoint y: 264, endPoint x: 96, endPoint y: 88, distance: 179.9
click at [133, 264] on link "提现列表" at bounding box center [137, 281] width 182 height 38
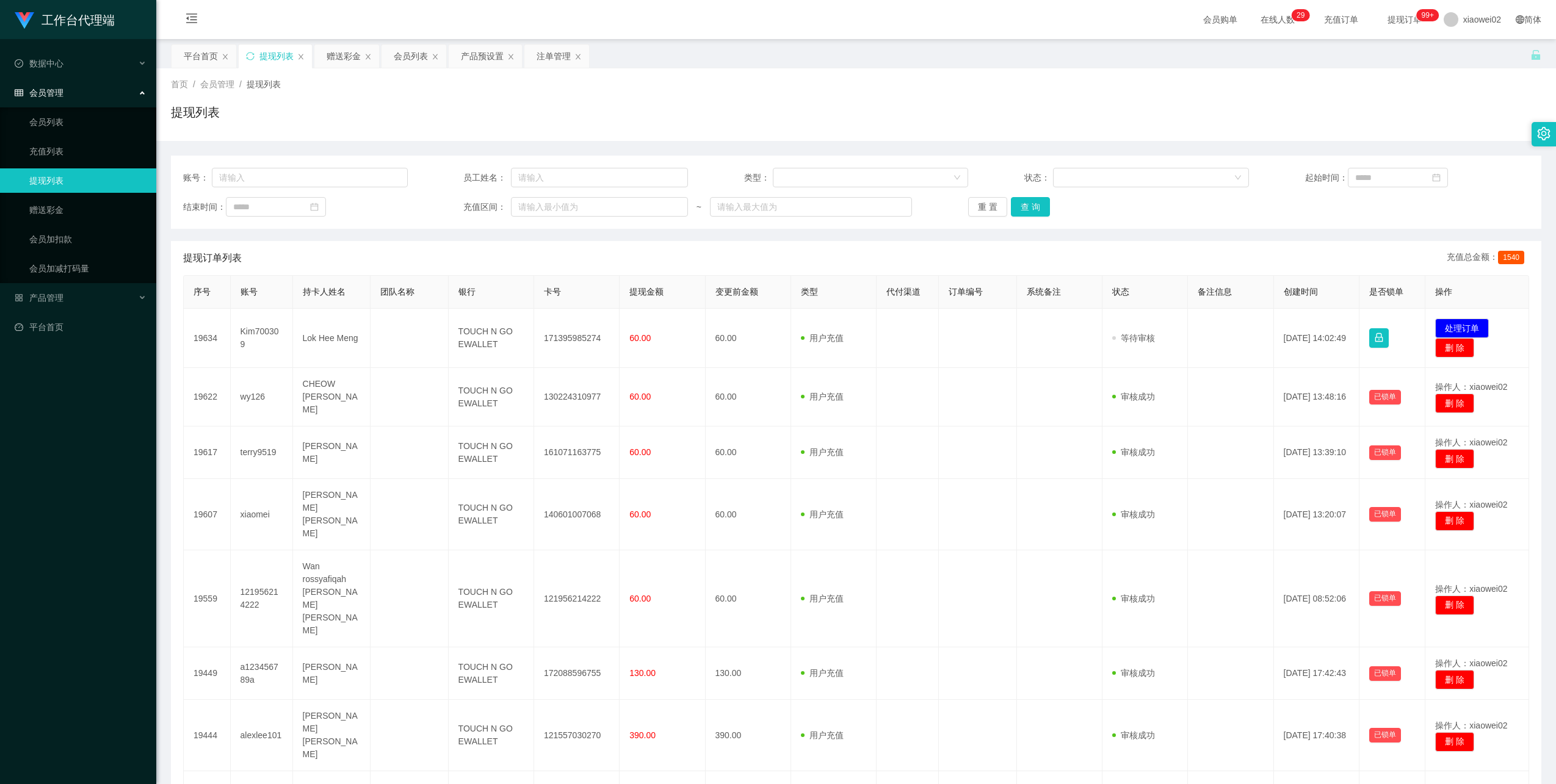
click at [1454, 329] on button "处理订单" at bounding box center [1462, 328] width 54 height 19
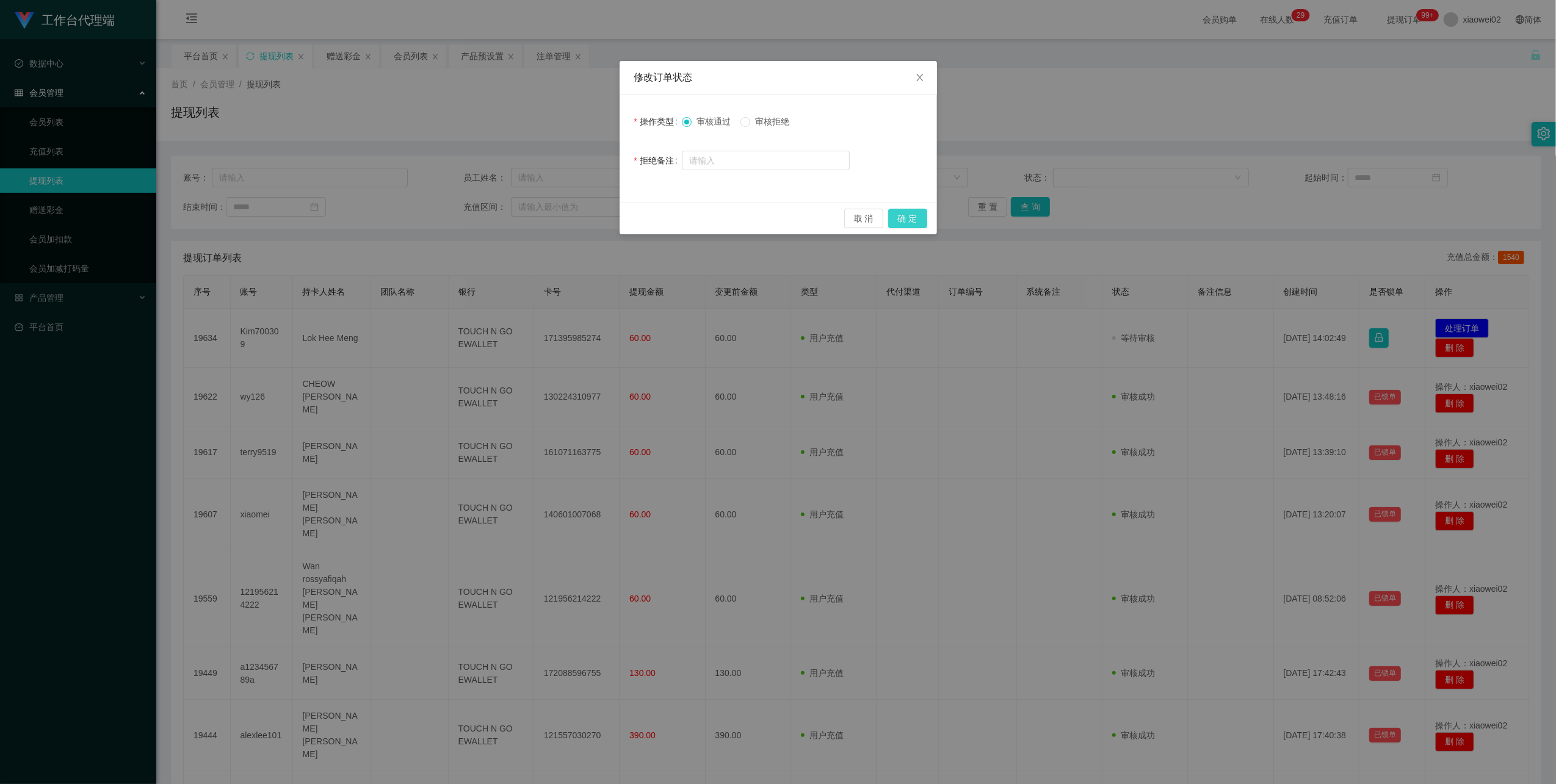
click at [923, 220] on button "确 定" at bounding box center [907, 218] width 39 height 19
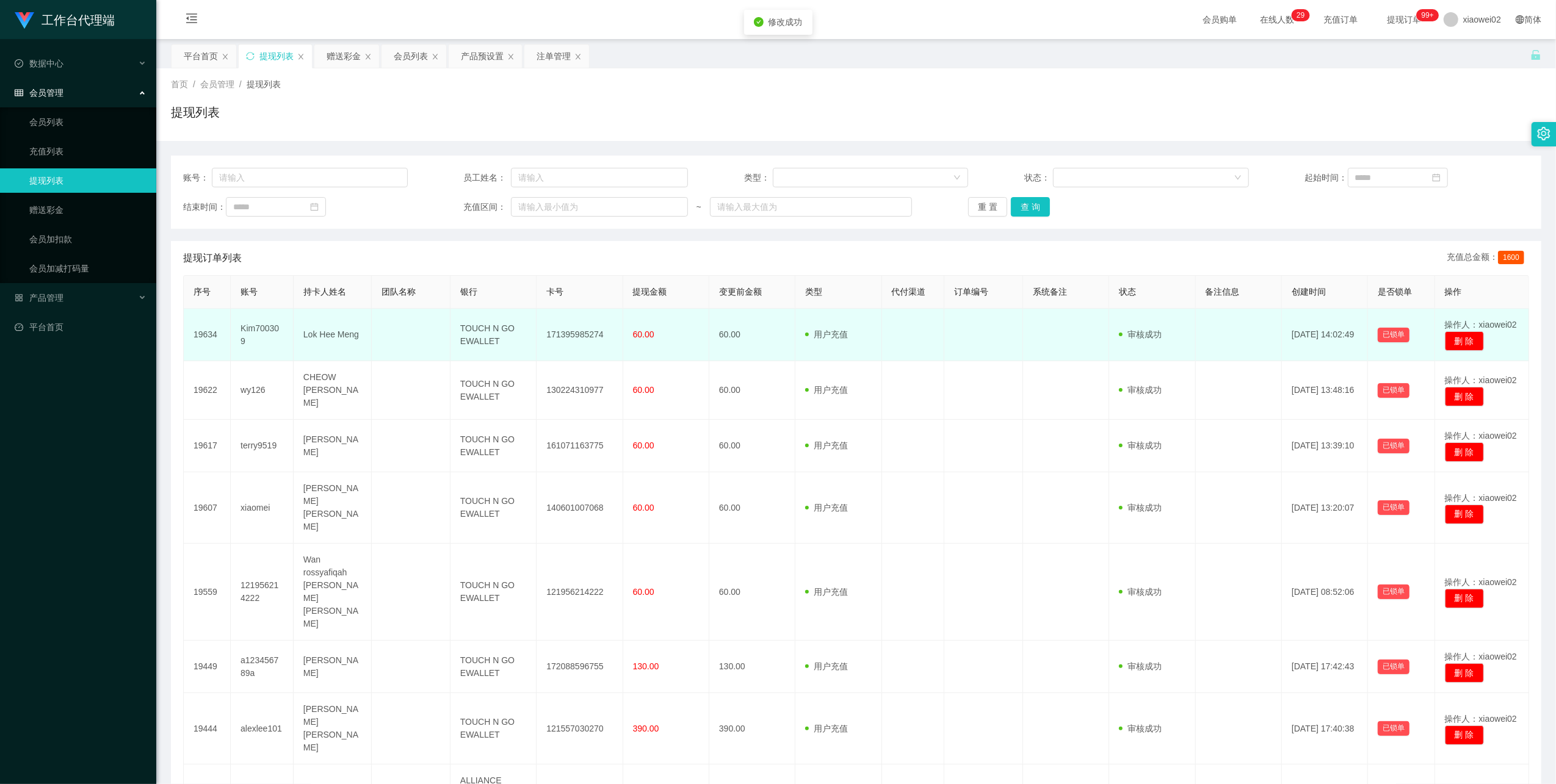
click at [580, 339] on td "171395985274" at bounding box center [579, 335] width 86 height 53
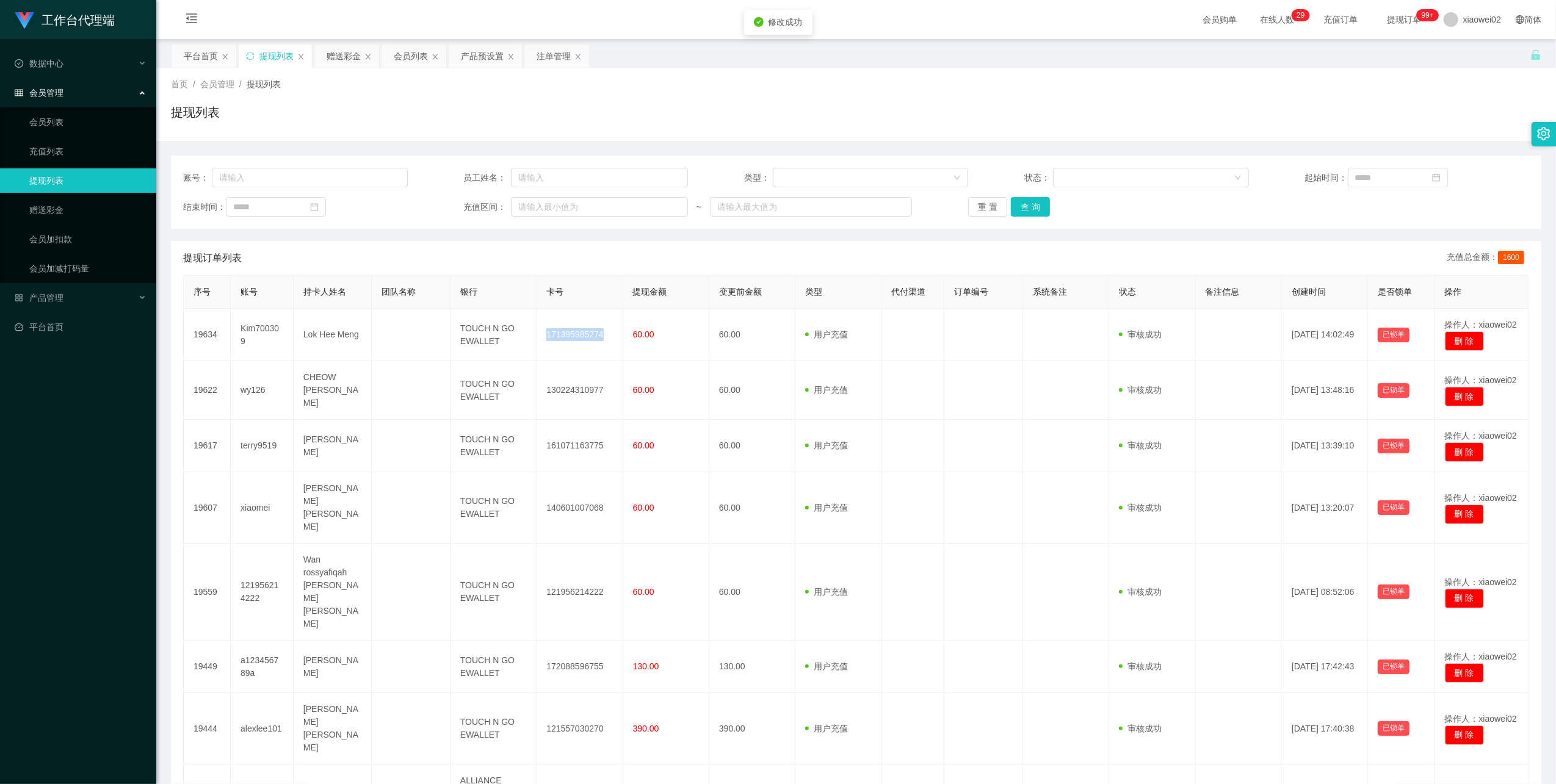
copy td "171395985274"
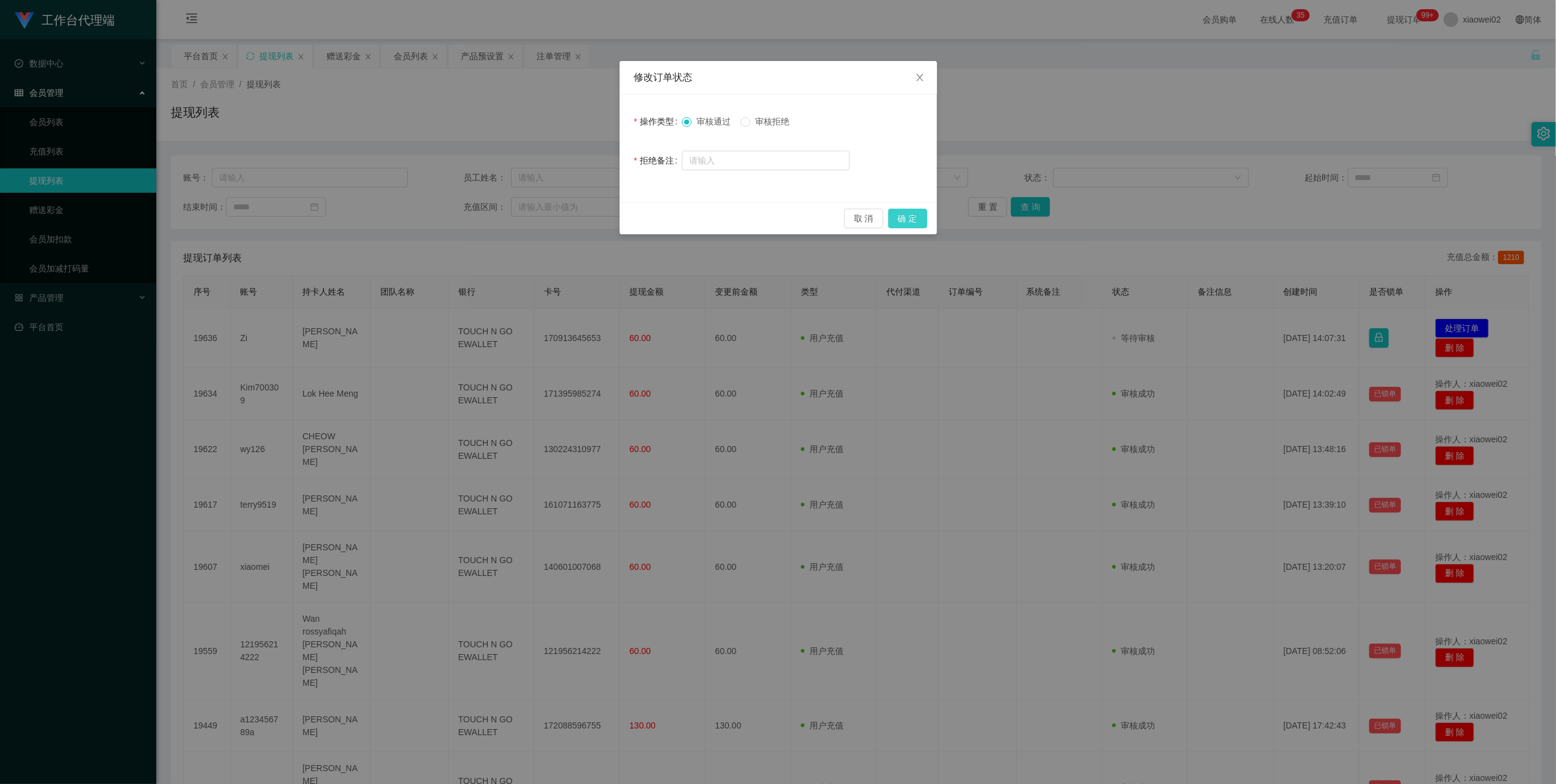
click at [906, 222] on button "确 定" at bounding box center [907, 218] width 39 height 19
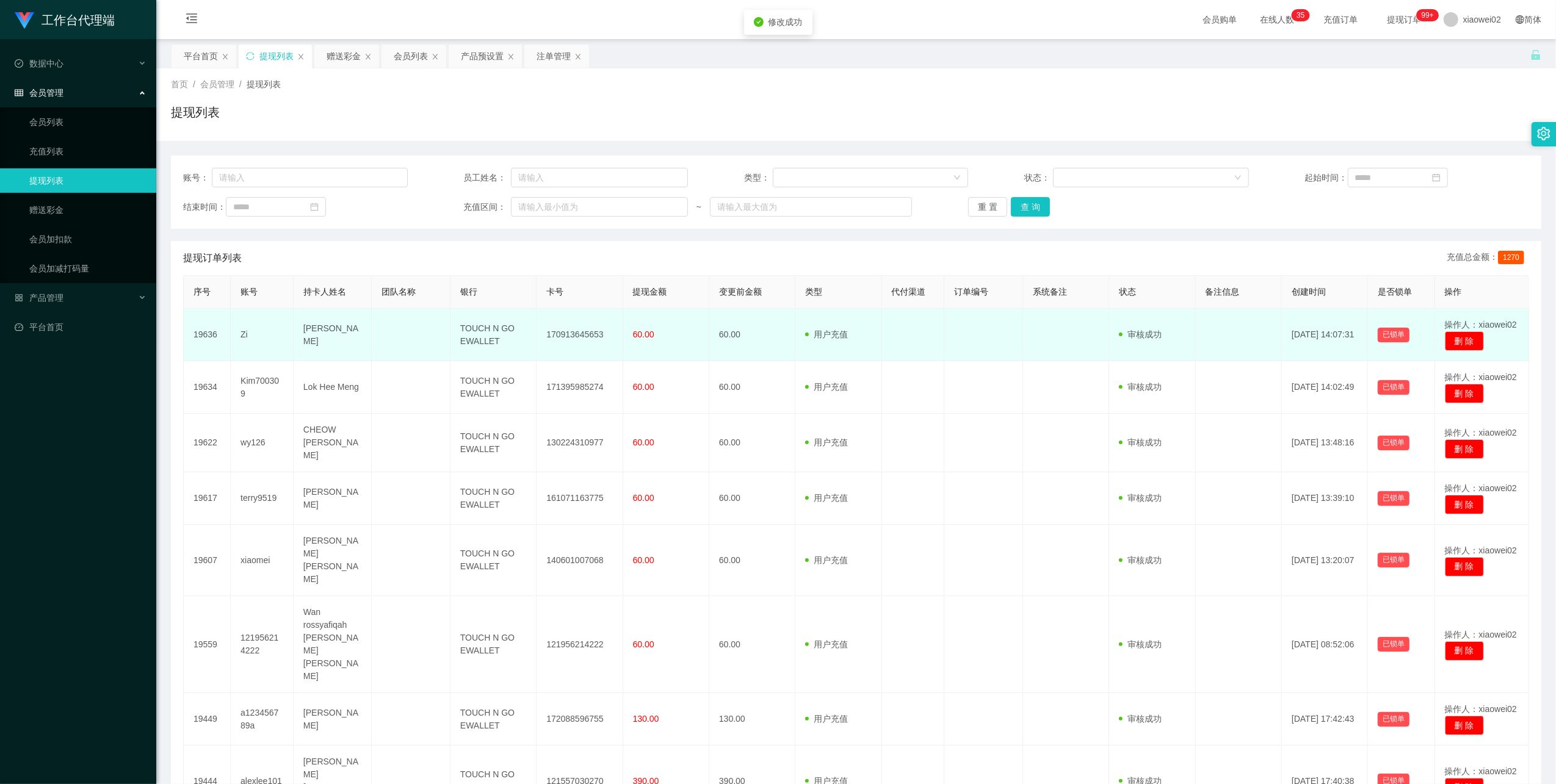
click at [572, 329] on td "170913645653" at bounding box center [579, 335] width 86 height 53
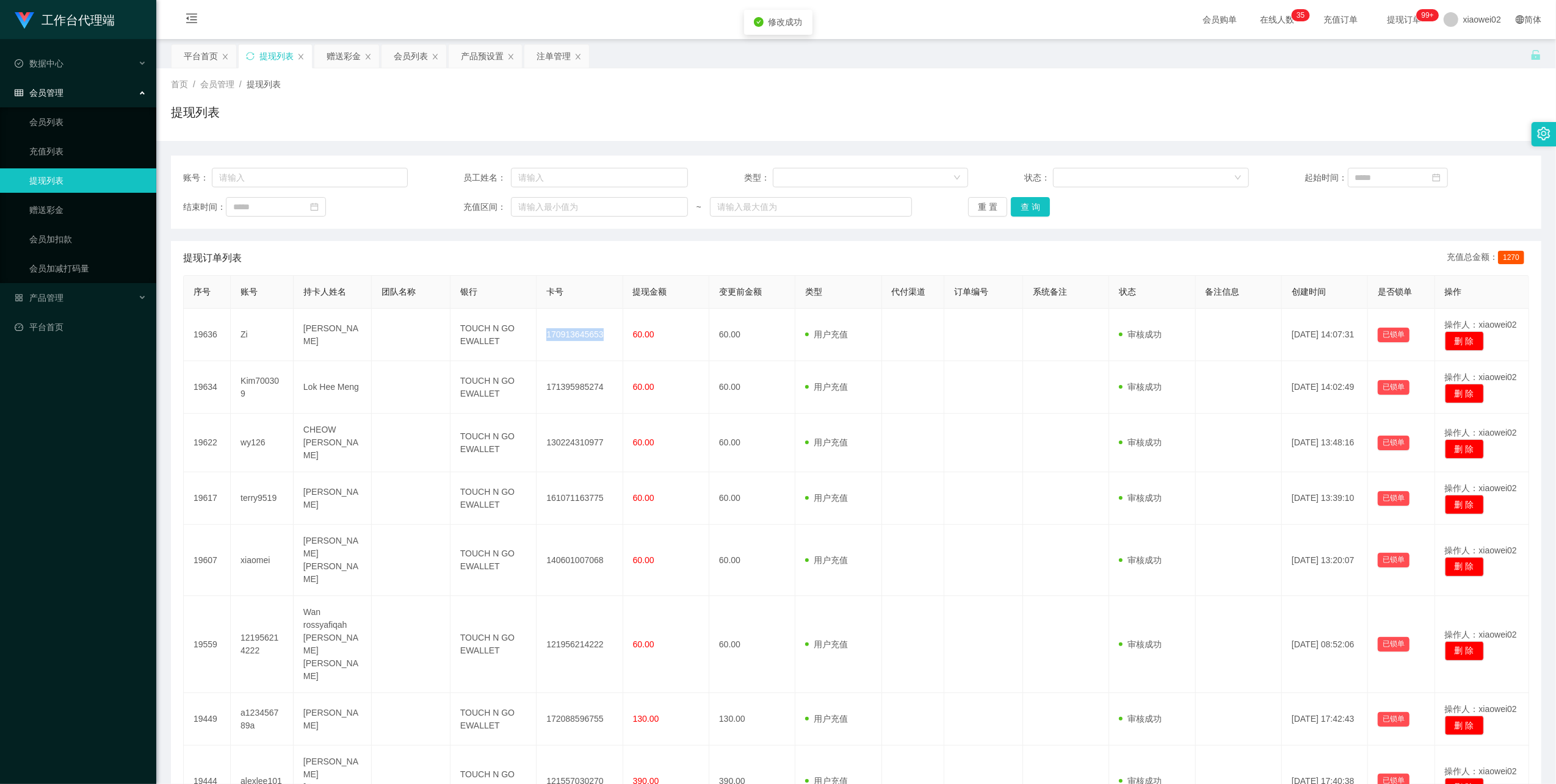
copy td "170913645653"
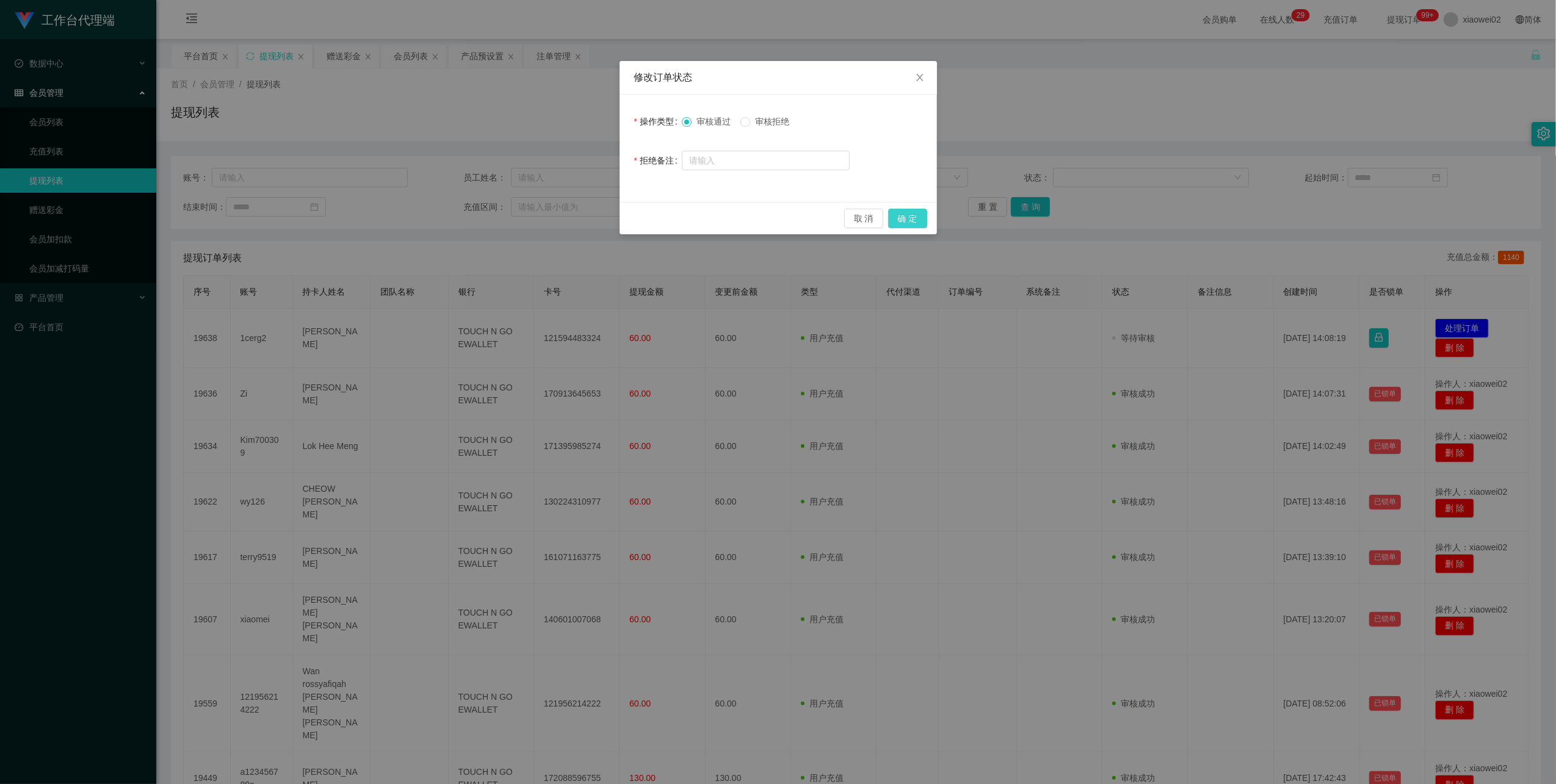
click at [908, 218] on button "确 定" at bounding box center [907, 218] width 39 height 19
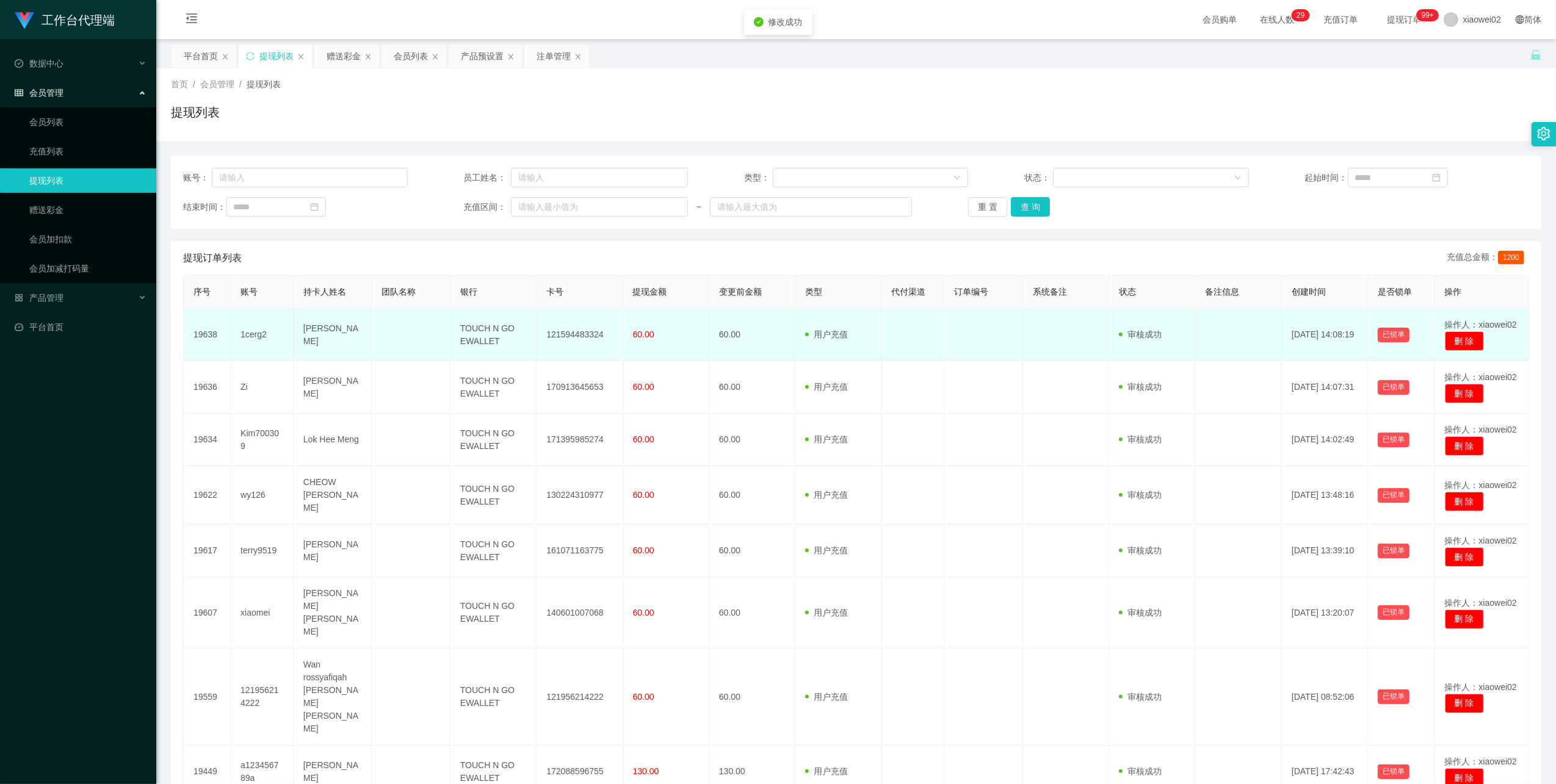
click at [581, 326] on td "121594483324" at bounding box center [579, 335] width 86 height 53
click at [581, 327] on td "121594483324" at bounding box center [579, 335] width 86 height 53
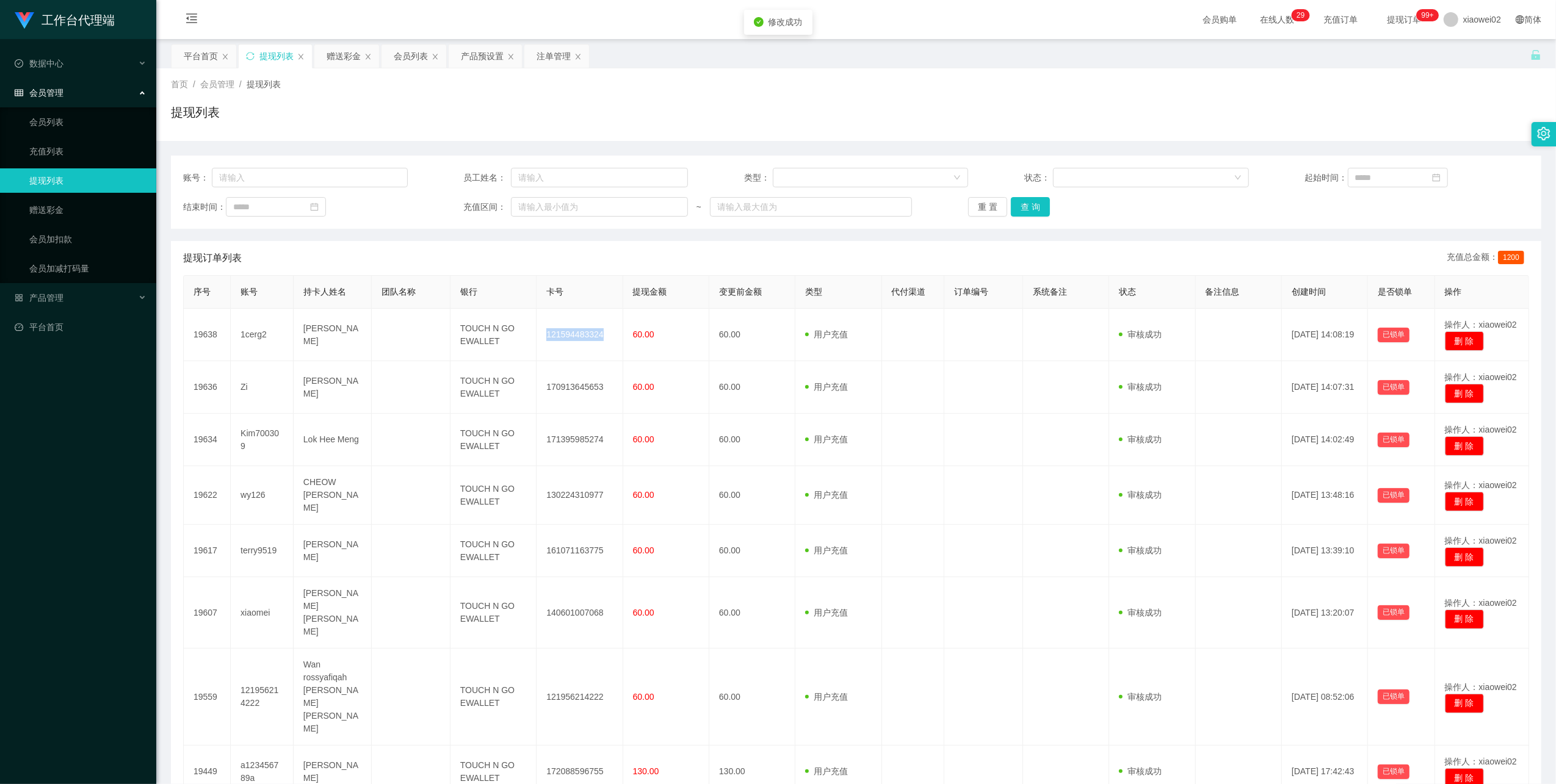
copy td "121594483324"
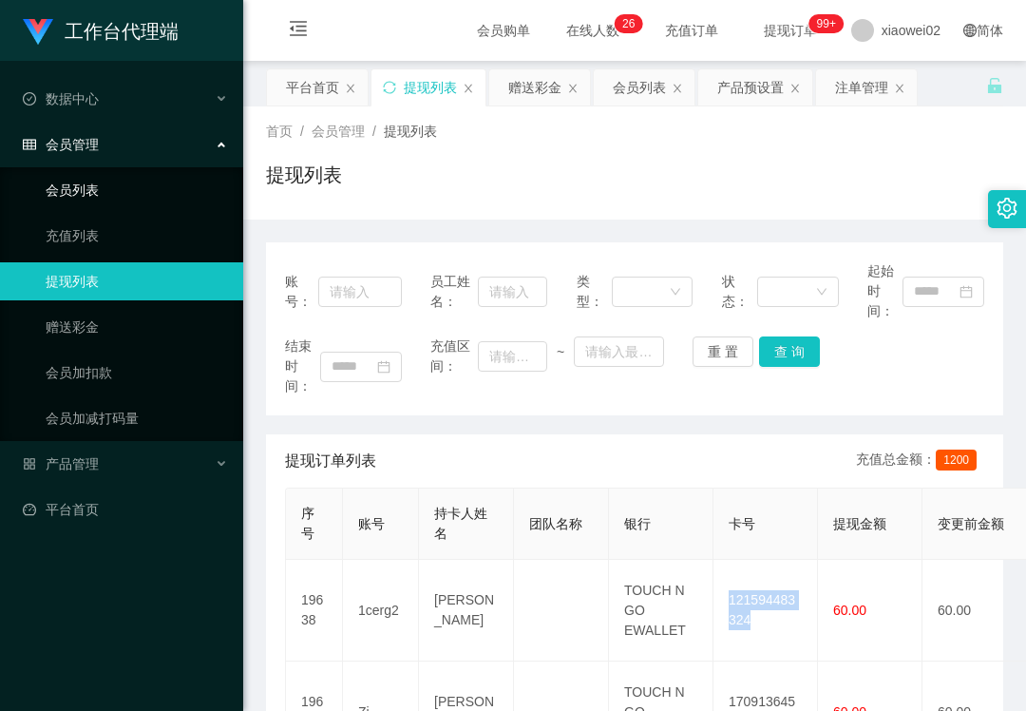
click at [105, 195] on link "会员列表" at bounding box center [137, 190] width 182 height 38
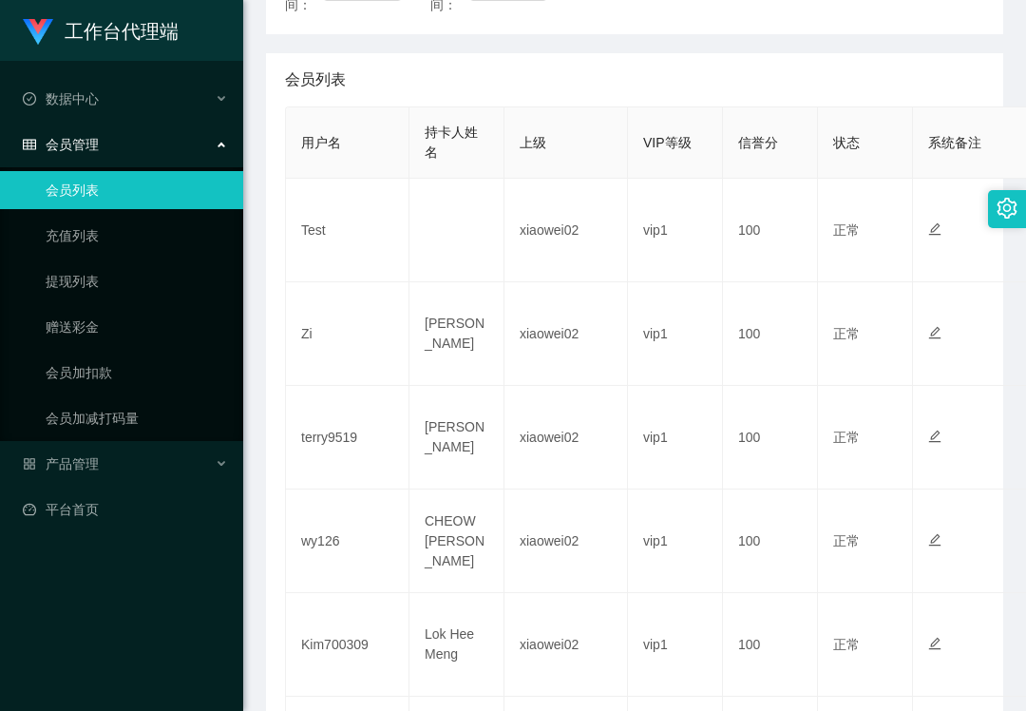
scroll to position [380, 0]
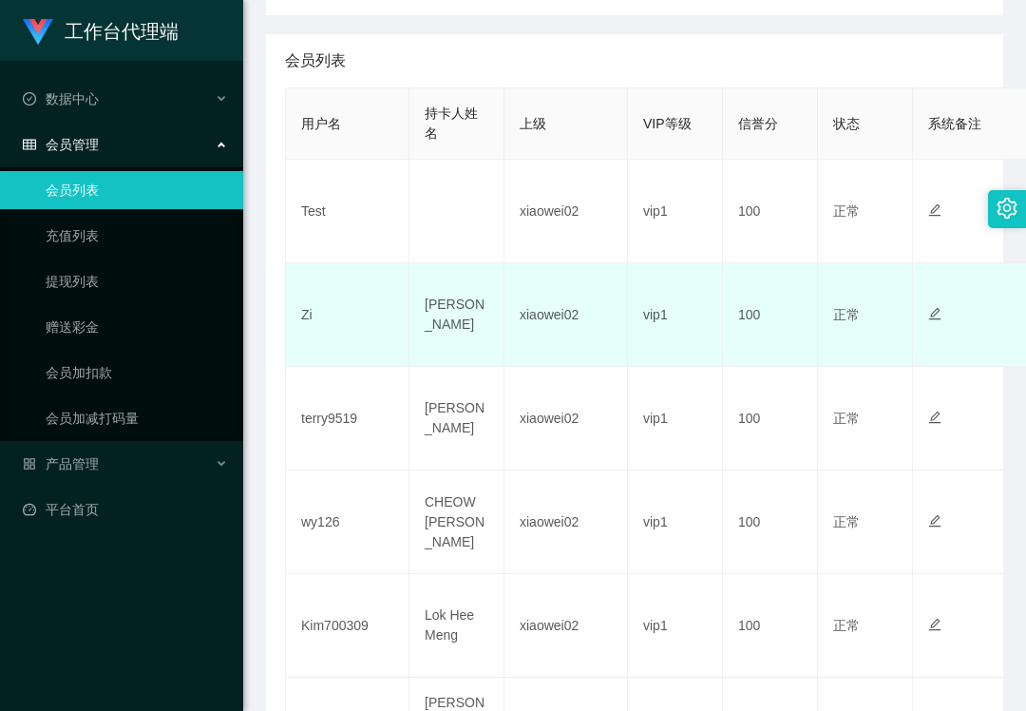
click at [437, 286] on td "[PERSON_NAME]" at bounding box center [457, 315] width 95 height 104
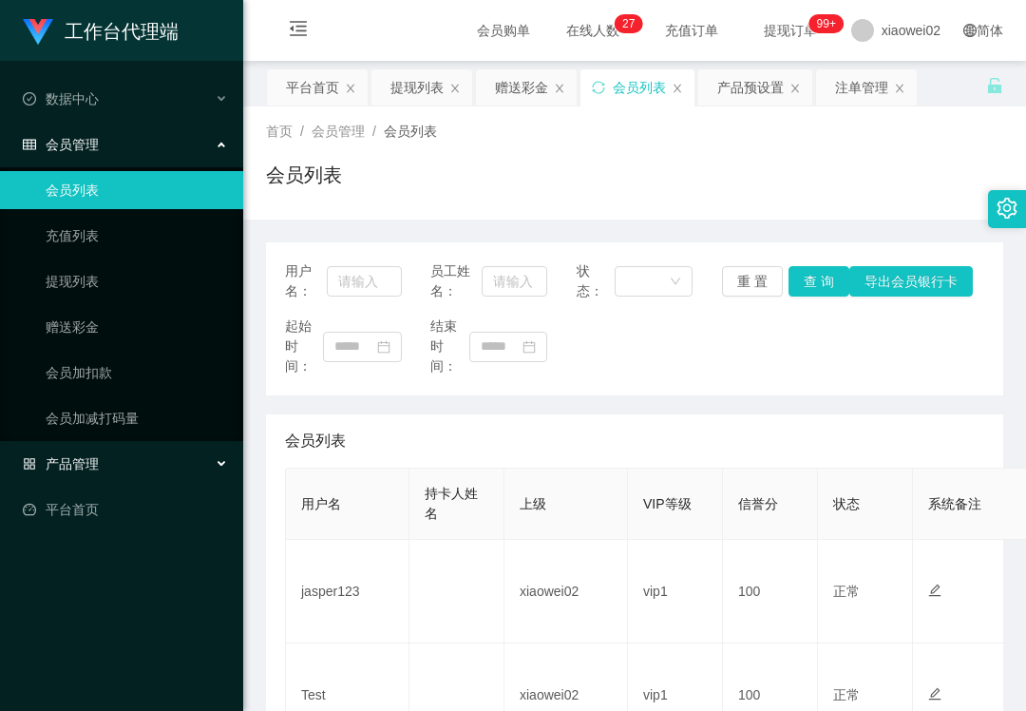
click at [87, 458] on span "产品管理" at bounding box center [61, 463] width 76 height 15
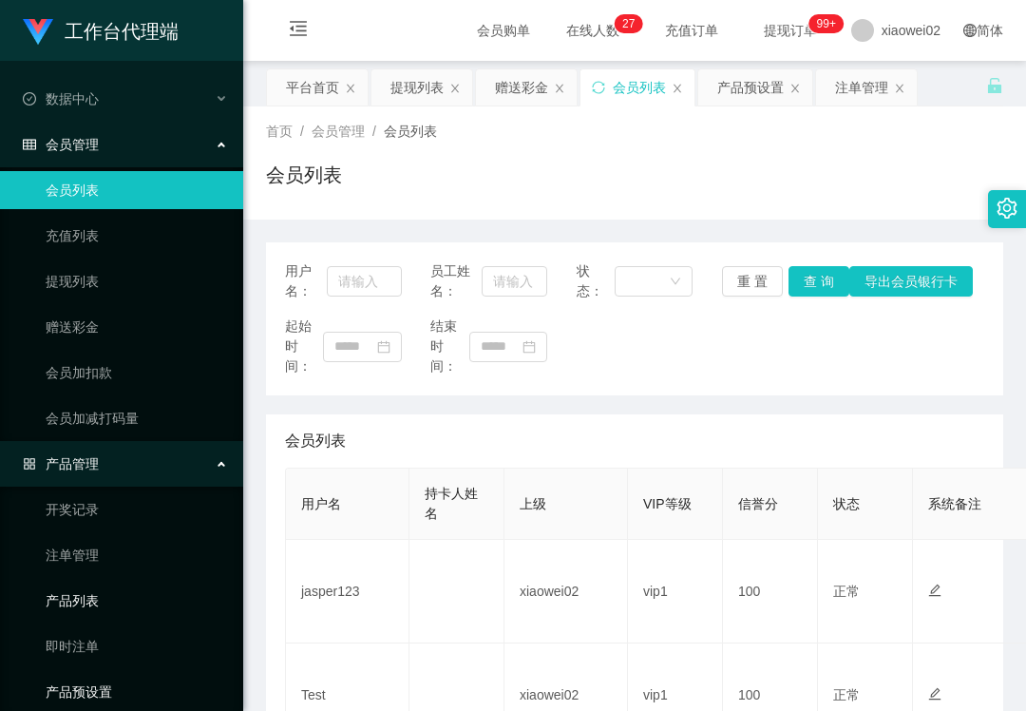
click at [88, 681] on link "产品预设置" at bounding box center [137, 692] width 182 height 38
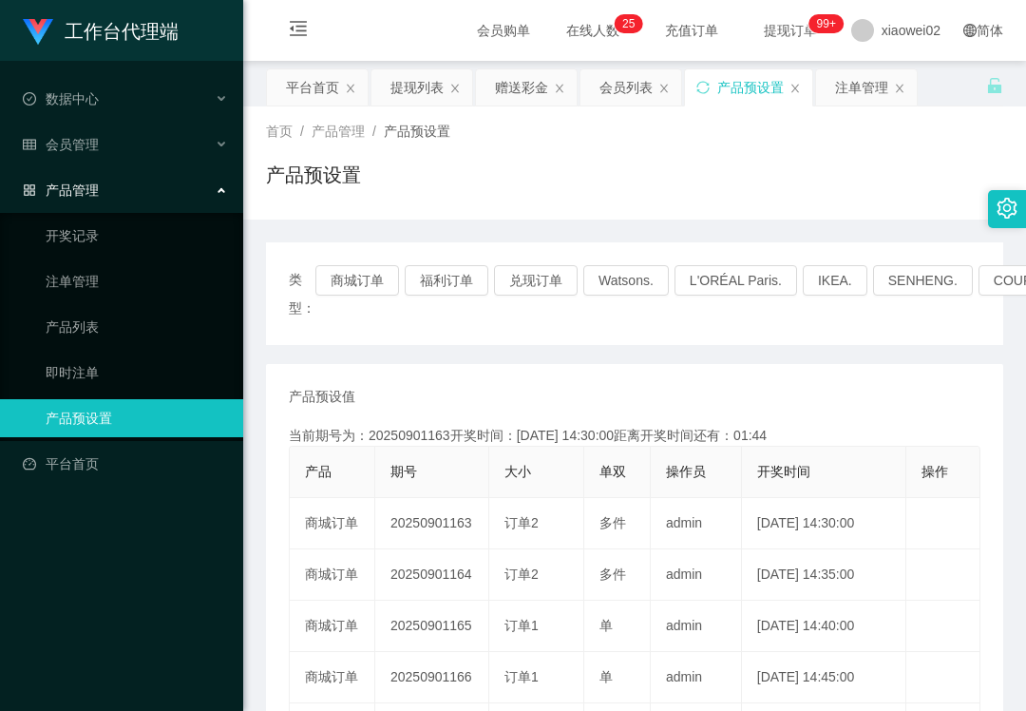
drag, startPoint x: 727, startPoint y: 154, endPoint x: 690, endPoint y: 125, distance: 46.8
click at [727, 154] on div "首页 / 产品管理 / 产品预设置 / 产品预设置" at bounding box center [635, 163] width 738 height 83
click at [85, 244] on link "开奖记录" at bounding box center [137, 236] width 182 height 38
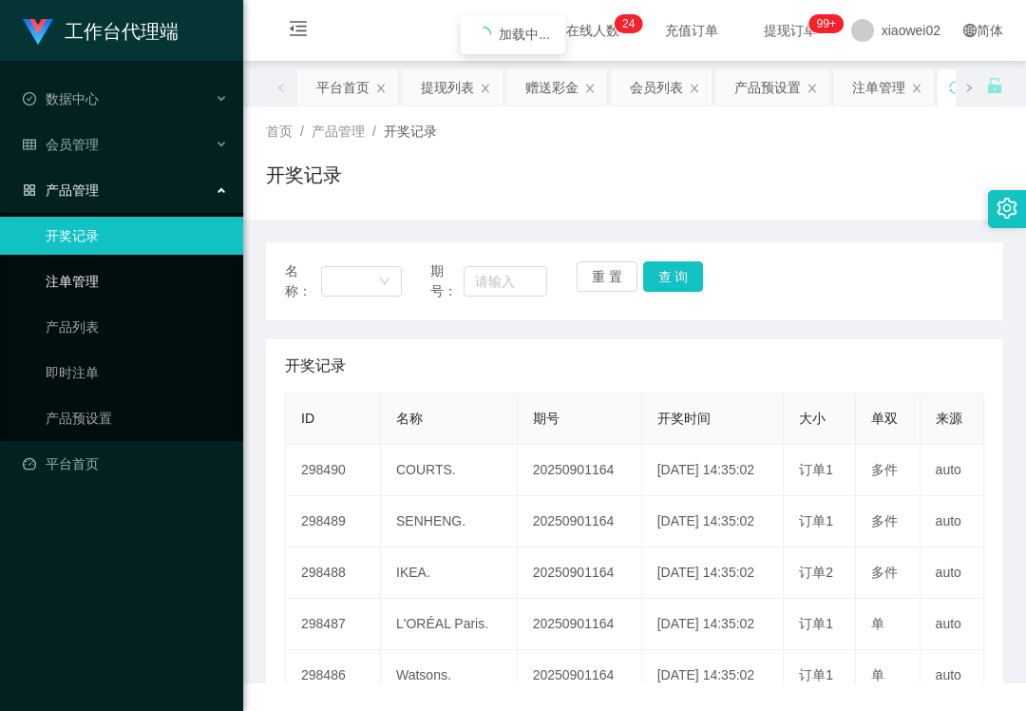
click at [92, 281] on link "注单管理" at bounding box center [137, 281] width 182 height 38
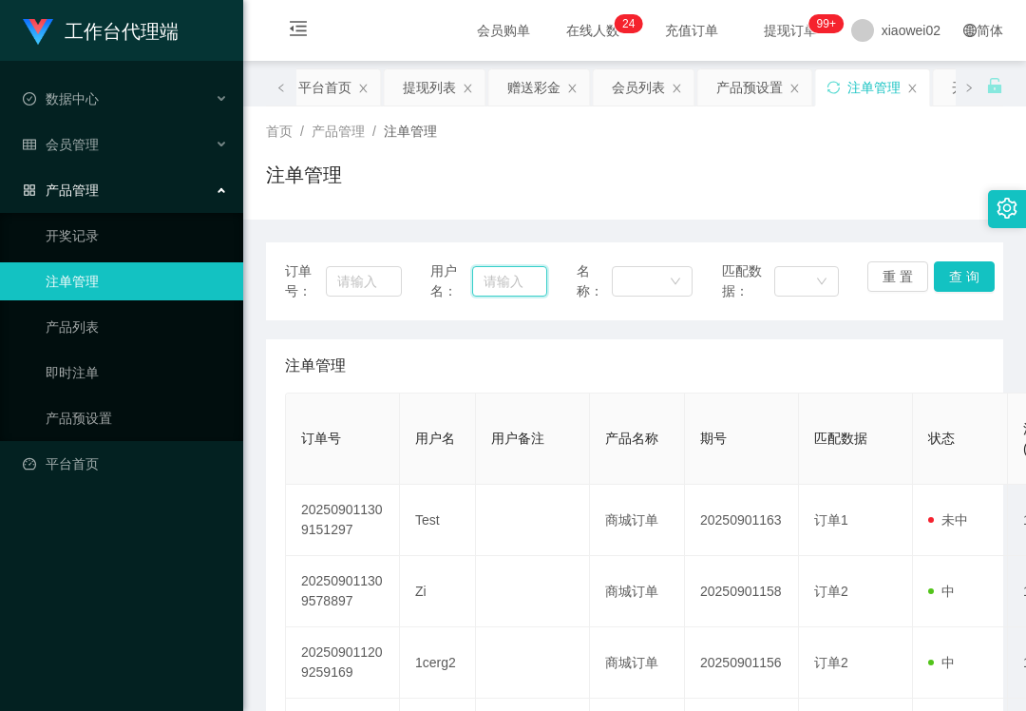
click at [479, 294] on input "text" at bounding box center [509, 281] width 74 height 30
paste input "Test"
type input "Test"
click at [955, 270] on button "查 询" at bounding box center [964, 276] width 61 height 30
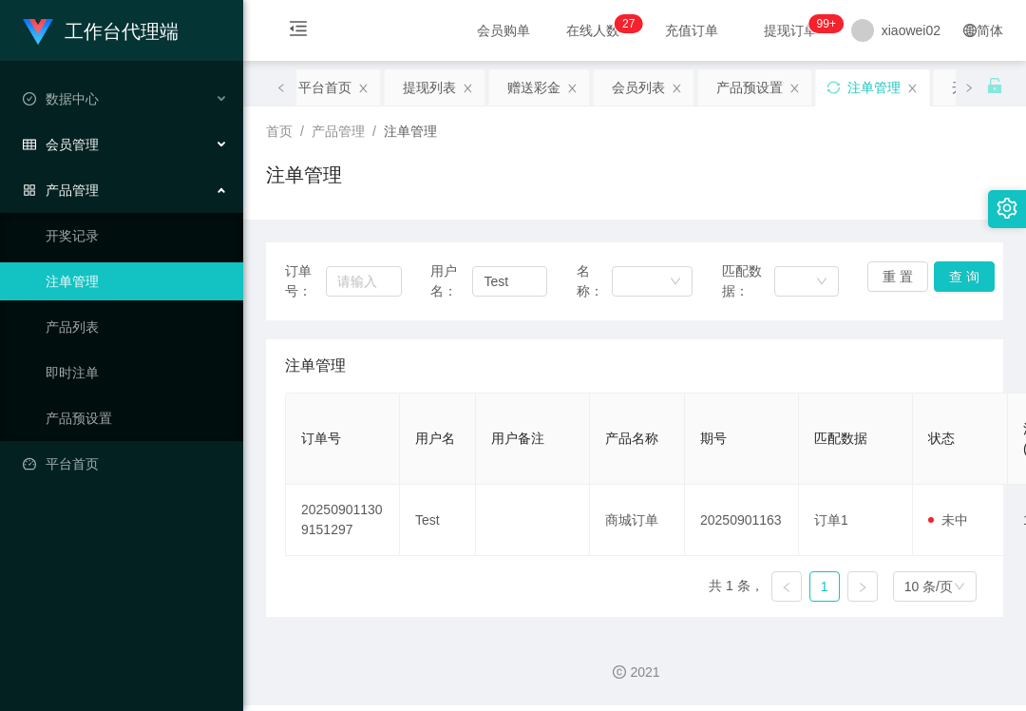
click at [82, 137] on span "会员管理" at bounding box center [61, 144] width 76 height 15
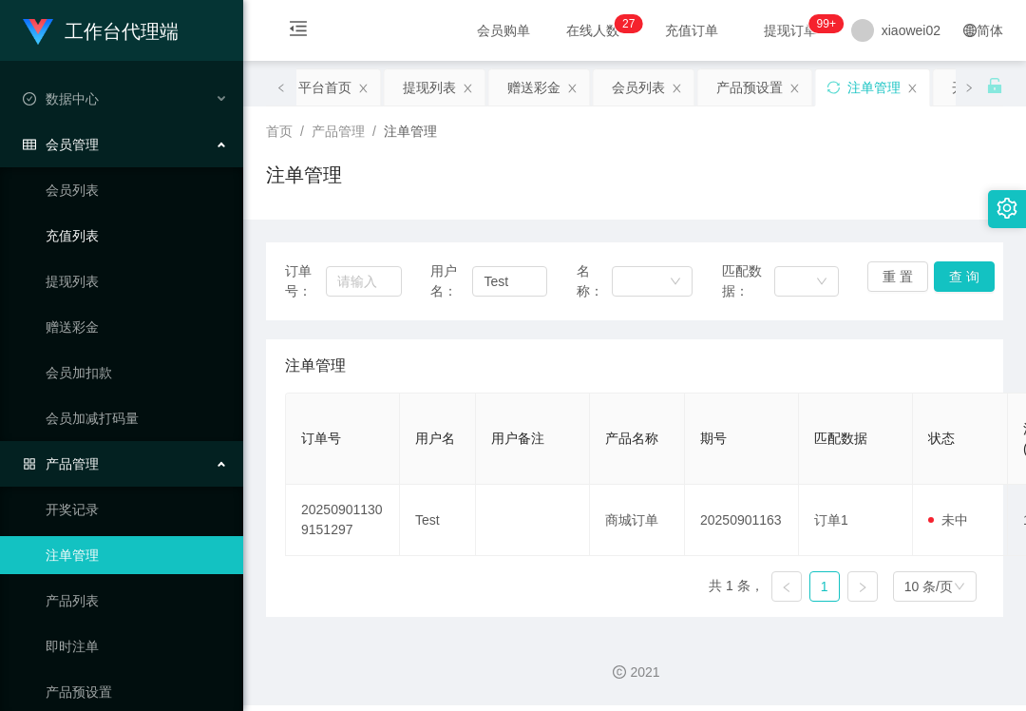
click at [92, 244] on link "充值列表" at bounding box center [137, 236] width 182 height 38
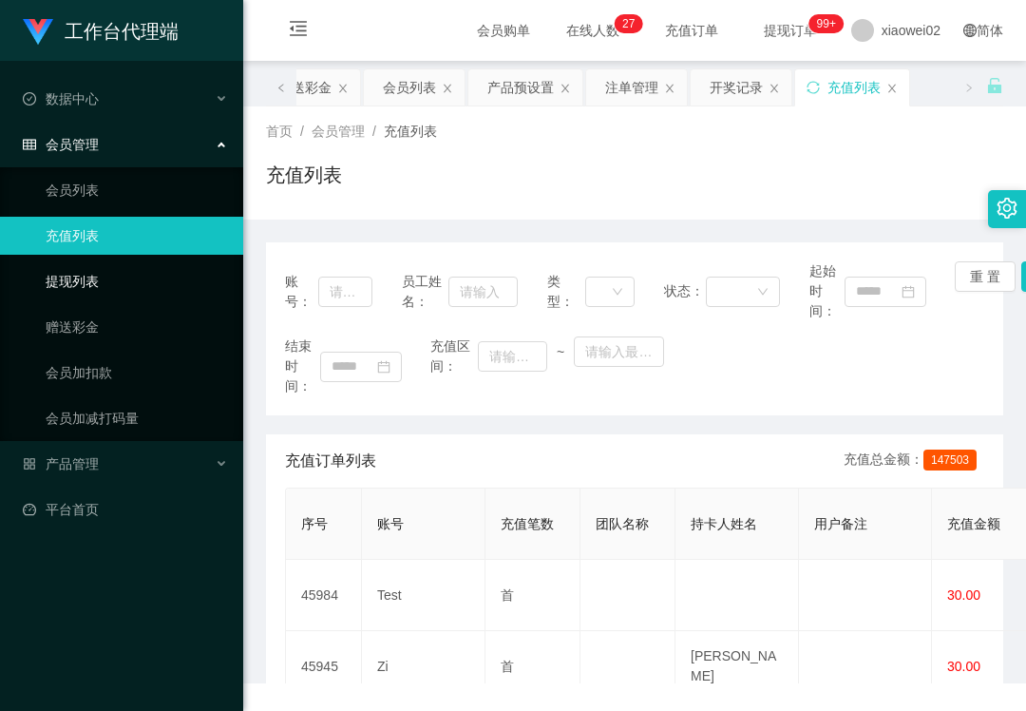
click at [92, 270] on link "提现列表" at bounding box center [137, 281] width 182 height 38
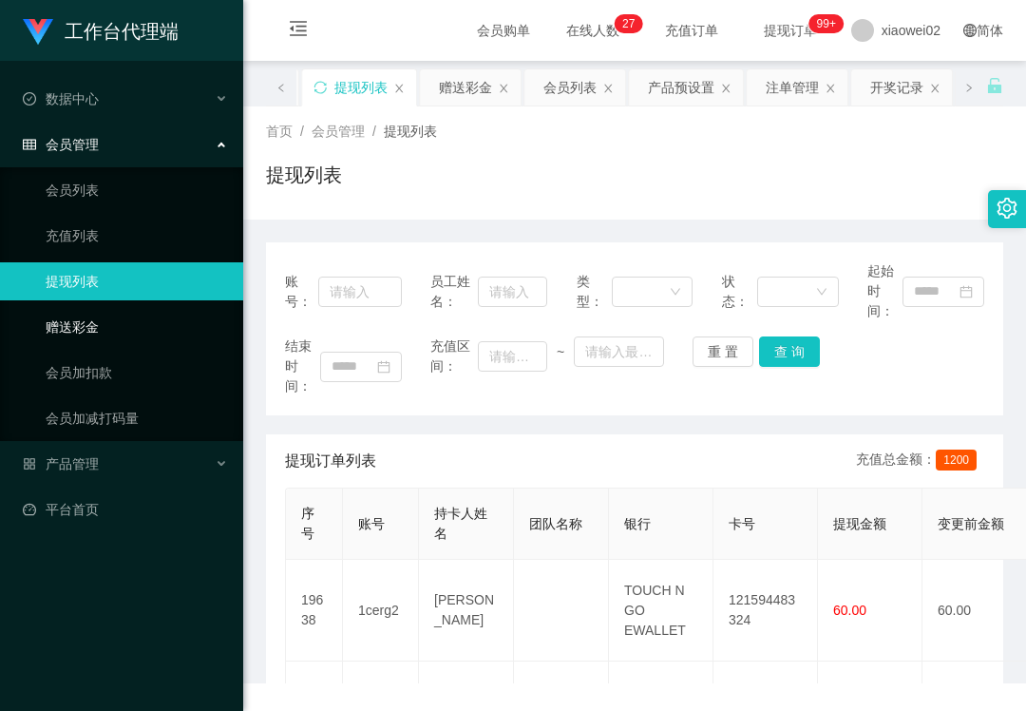
click at [108, 324] on link "赠送彩金" at bounding box center [137, 327] width 182 height 38
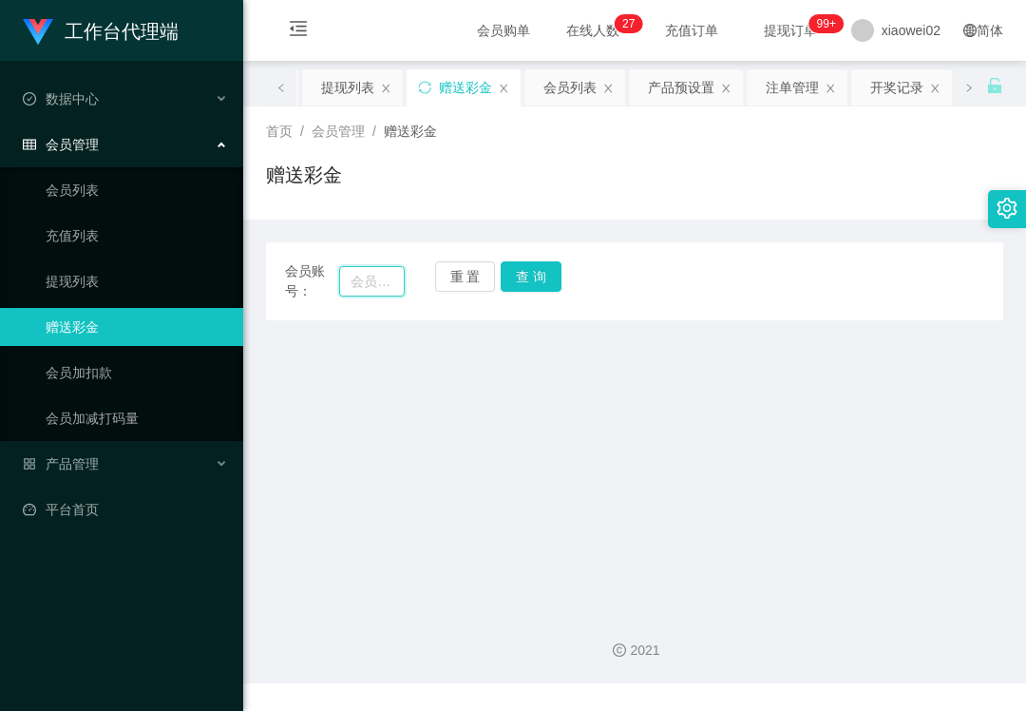
click at [373, 275] on input "text" at bounding box center [372, 281] width 66 height 30
paste input "Test"
type input "Test"
click at [522, 286] on button "查 询" at bounding box center [531, 276] width 61 height 30
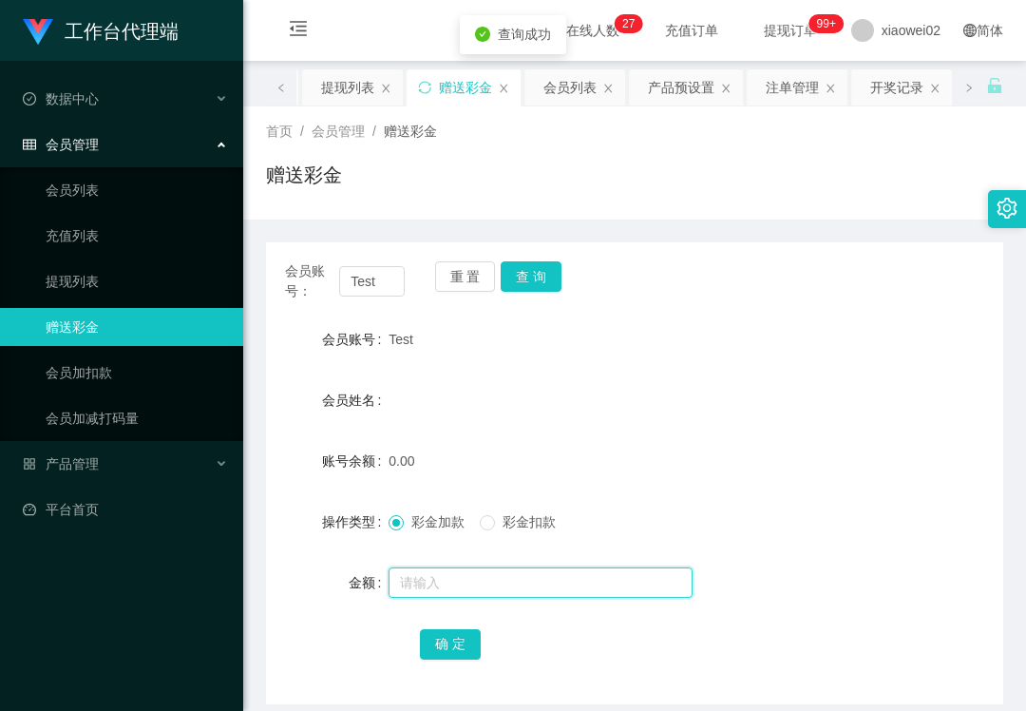
click at [494, 587] on input "text" at bounding box center [541, 582] width 304 height 30
type input "60"
click at [441, 642] on button "确 定" at bounding box center [450, 644] width 61 height 30
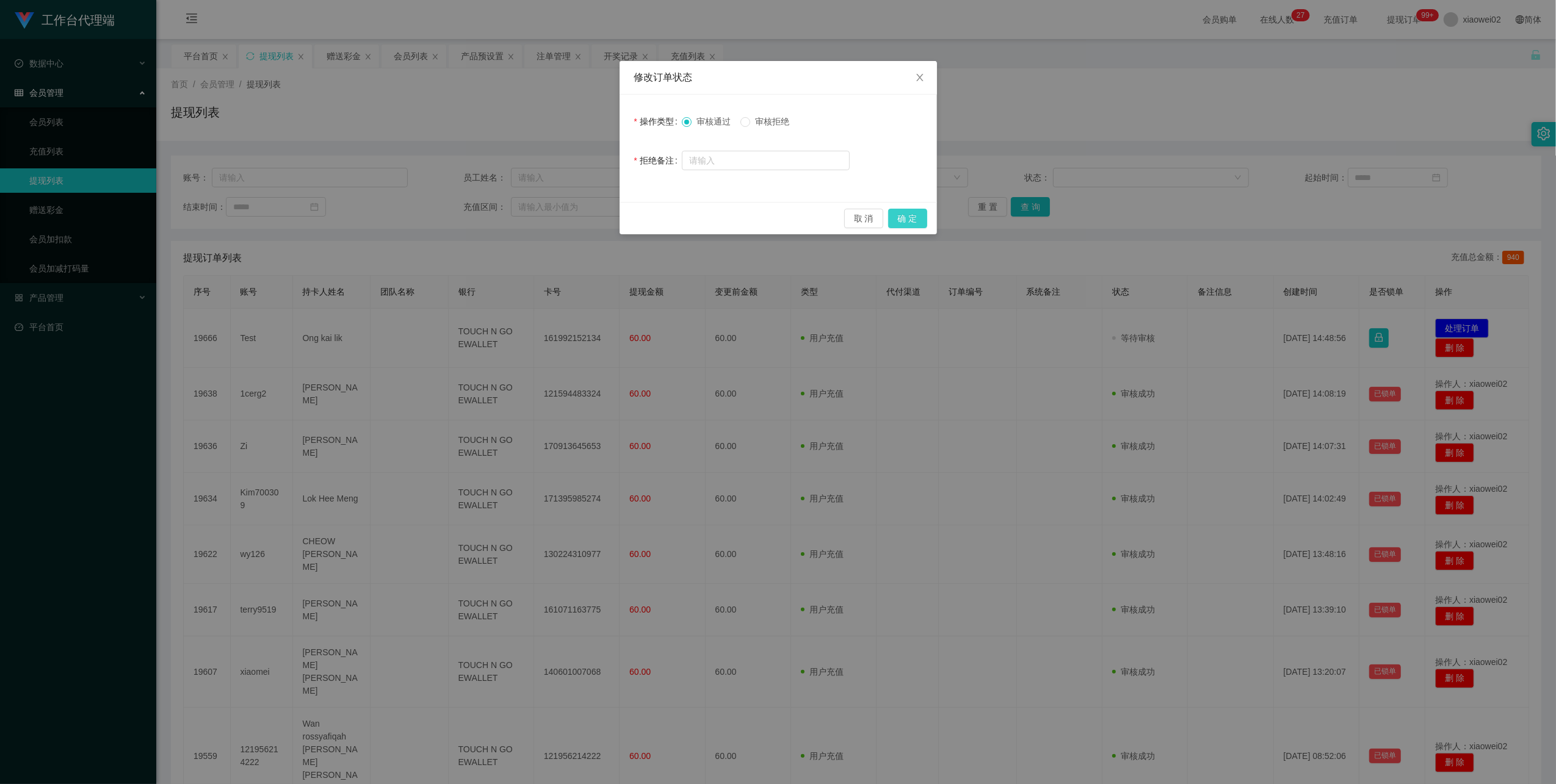
click at [909, 218] on button "确 定" at bounding box center [907, 218] width 39 height 19
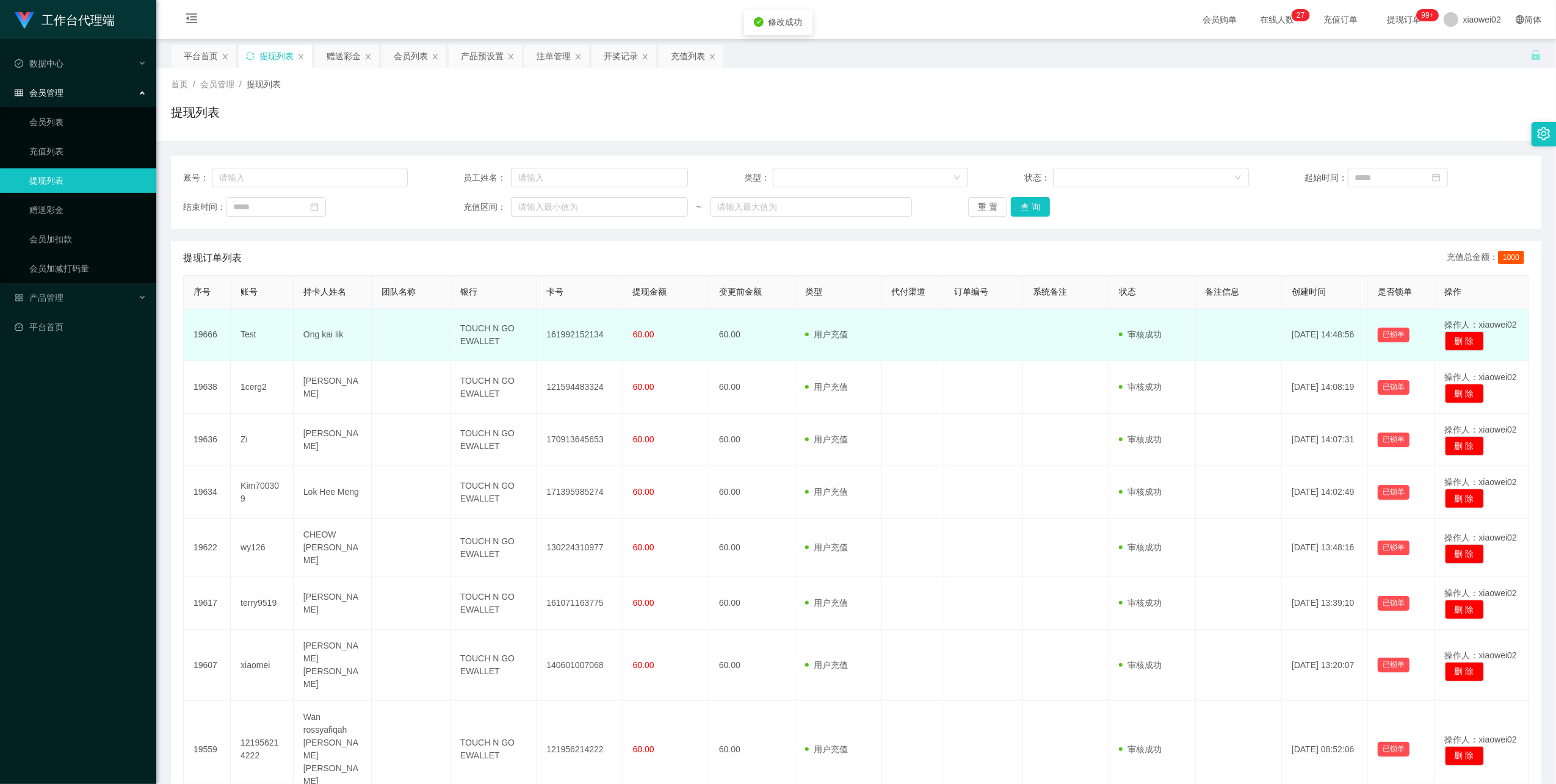
click at [324, 328] on td "Ong kai lik" at bounding box center [333, 335] width 79 height 53
click at [579, 328] on td "161992152134" at bounding box center [579, 335] width 86 height 53
copy td "161992152134"
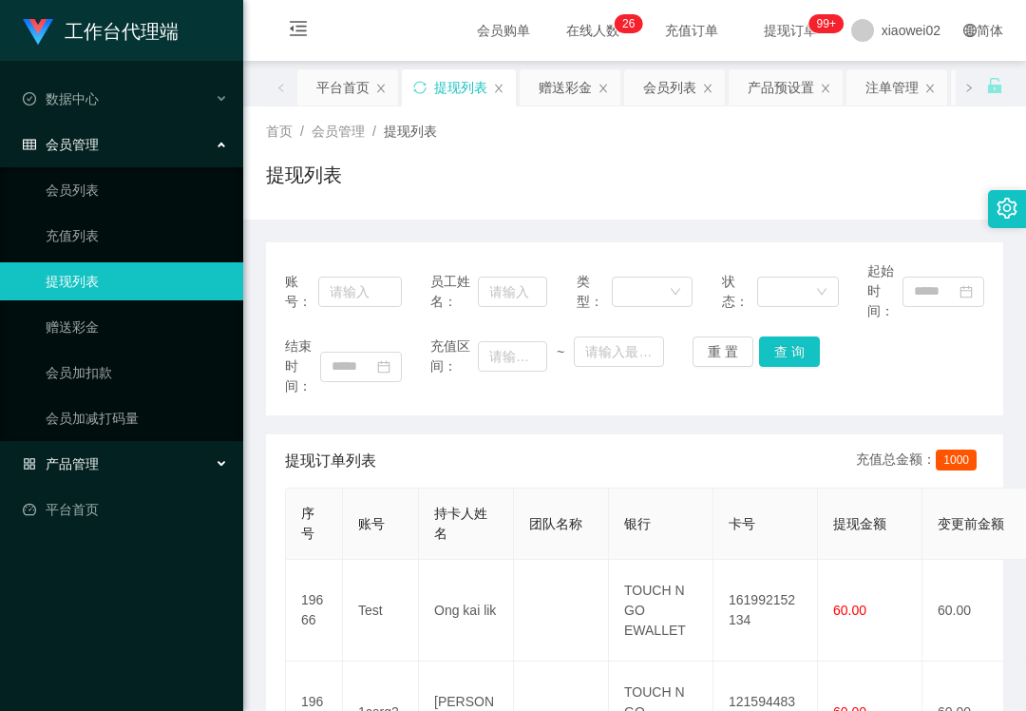
click at [142, 447] on div "产品管理" at bounding box center [121, 464] width 243 height 38
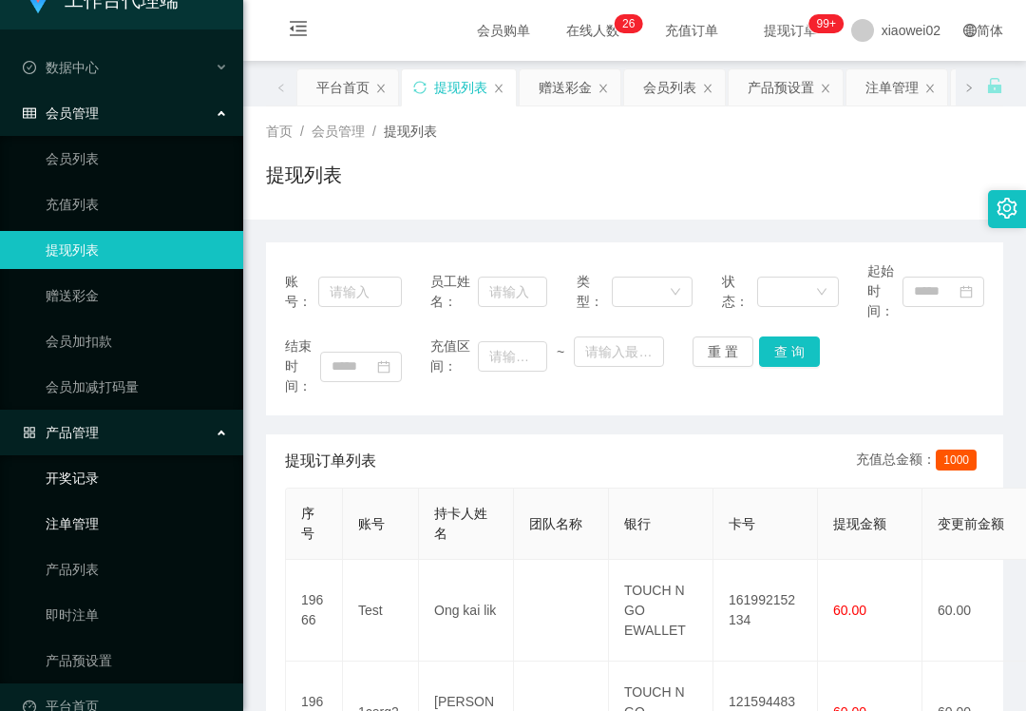
scroll to position [58, 0]
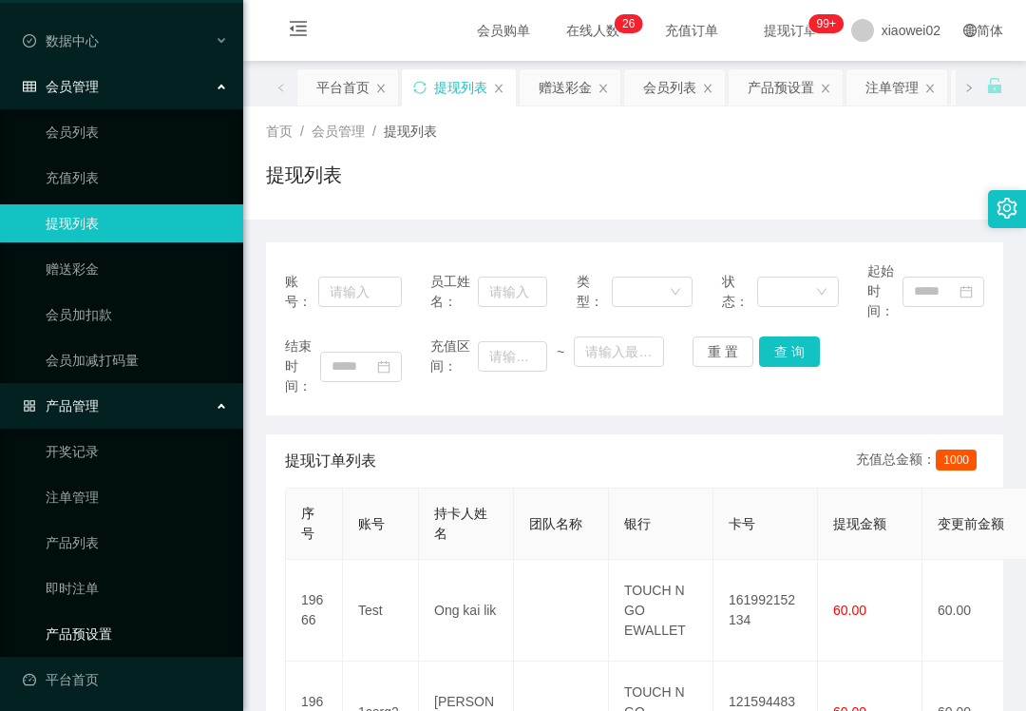
click at [91, 615] on link "产品预设置" at bounding box center [137, 634] width 182 height 38
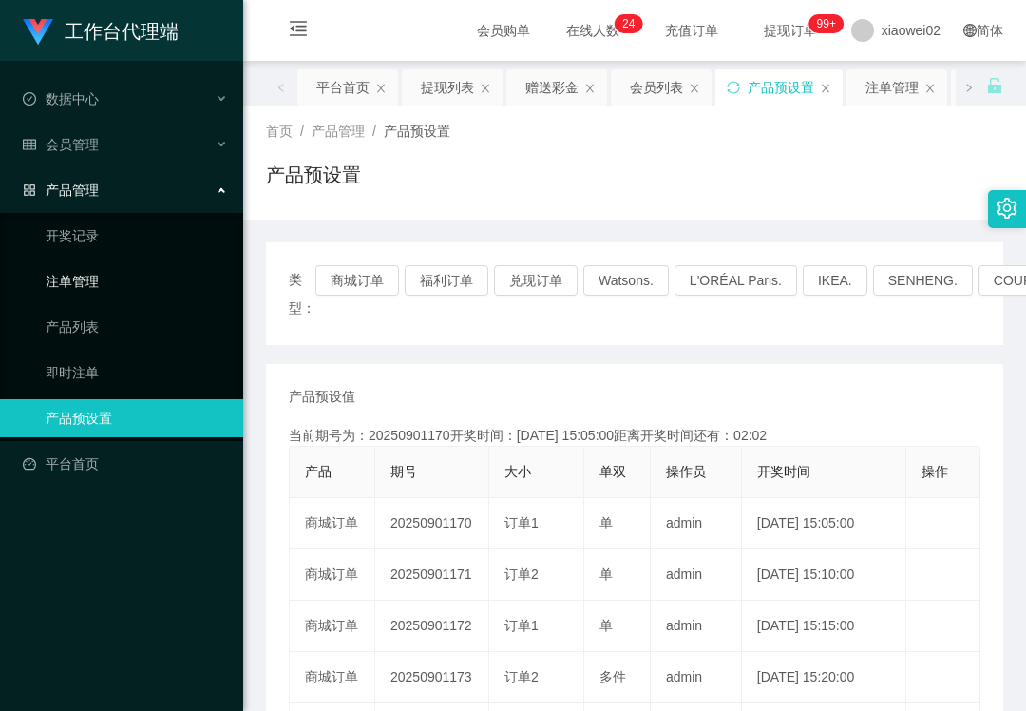
click at [107, 283] on link "注单管理" at bounding box center [137, 281] width 182 height 38
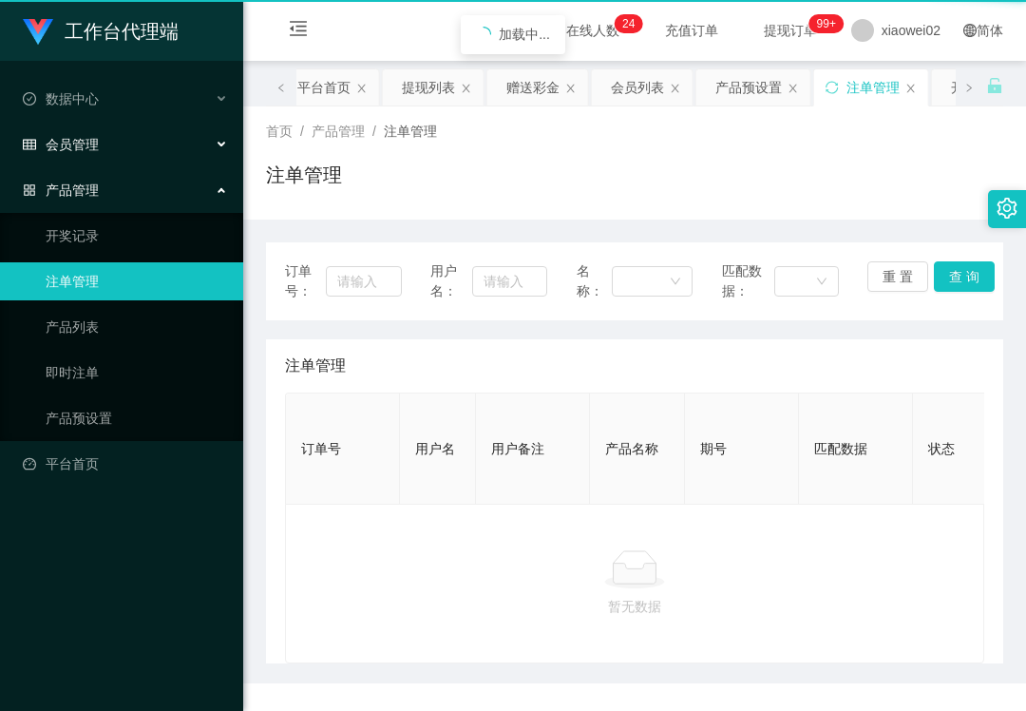
click at [107, 146] on div "会员管理" at bounding box center [121, 144] width 243 height 38
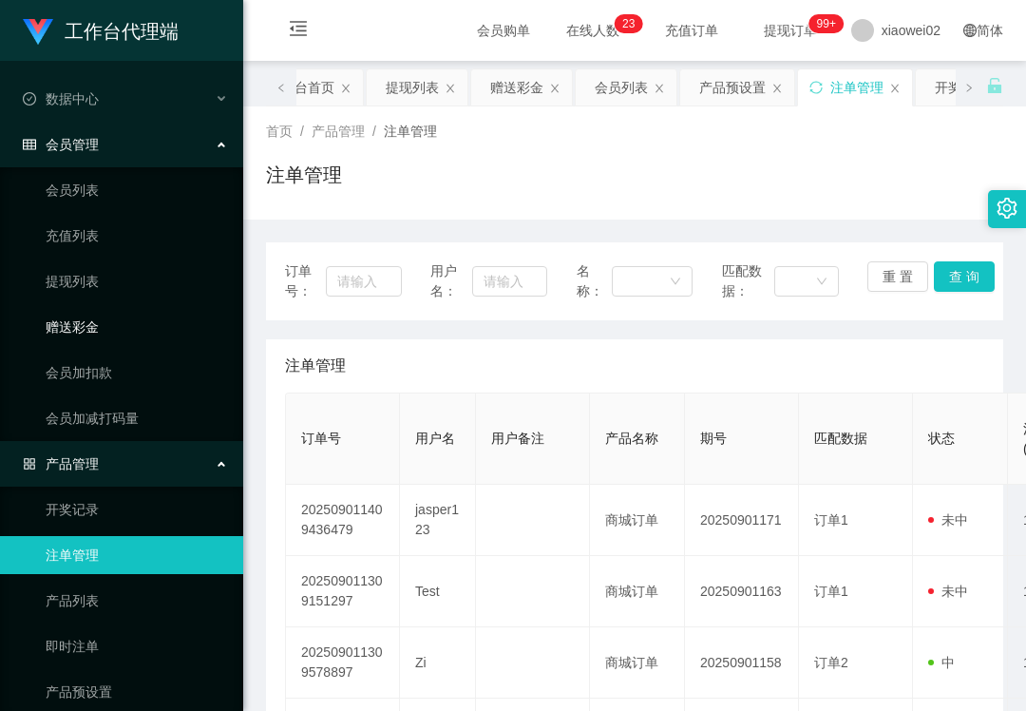
click at [104, 316] on link "赠送彩金" at bounding box center [137, 327] width 182 height 38
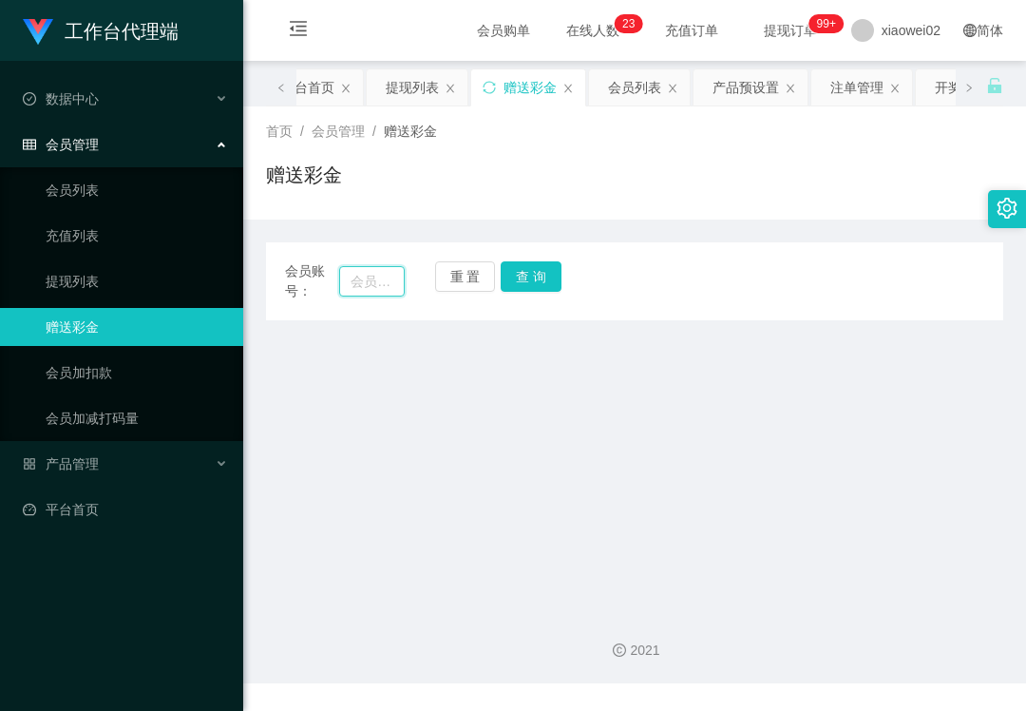
click at [342, 278] on input "text" at bounding box center [372, 281] width 66 height 30
paste input "jasper123"
type input "jasper123"
click at [538, 286] on button "查 询" at bounding box center [531, 276] width 61 height 30
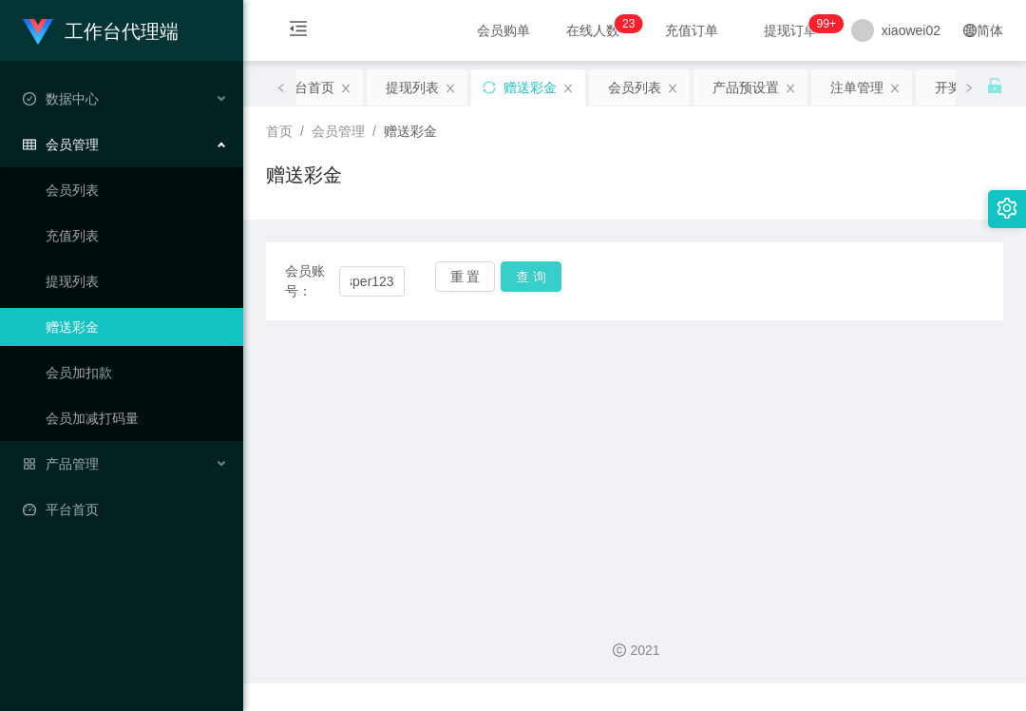
scroll to position [0, 0]
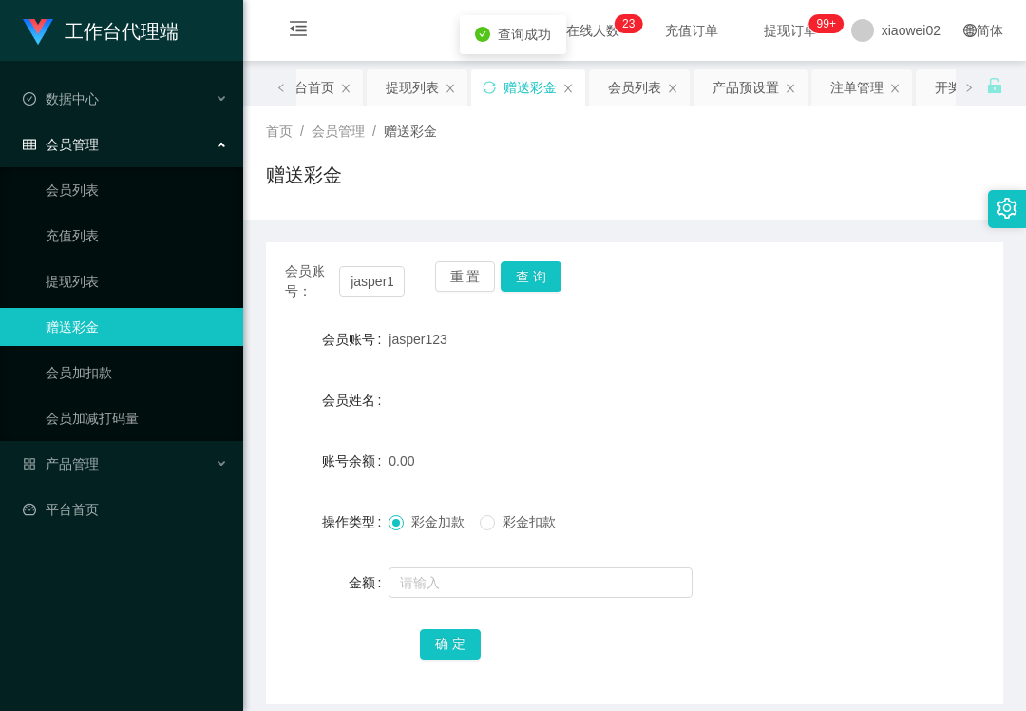
click at [462, 612] on form "会员账号 jasper123 会员姓名 账号余额 0.00 操作类型 彩金加款 彩金扣款 金额 确 定" at bounding box center [635, 491] width 738 height 342
click at [489, 570] on input "text" at bounding box center [541, 582] width 304 height 30
type input "60"
click at [458, 651] on button "确 定" at bounding box center [450, 644] width 61 height 30
click at [479, 282] on button "重 置" at bounding box center [465, 276] width 61 height 30
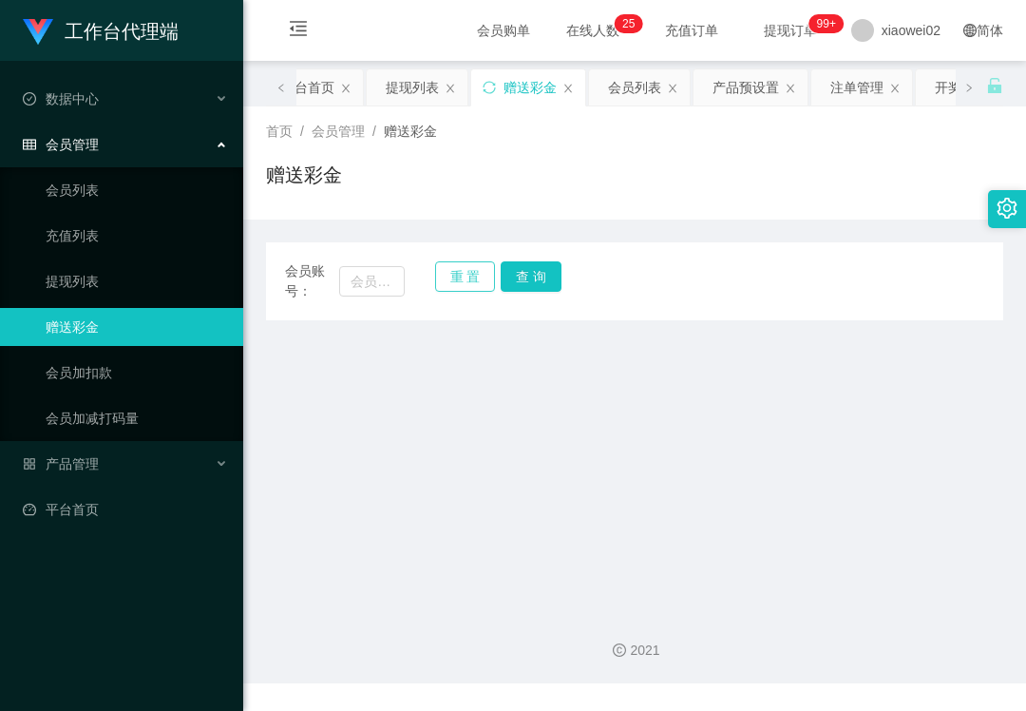
click at [457, 283] on button "重 置" at bounding box center [465, 276] width 61 height 30
click at [99, 285] on link "提现列表" at bounding box center [137, 281] width 182 height 38
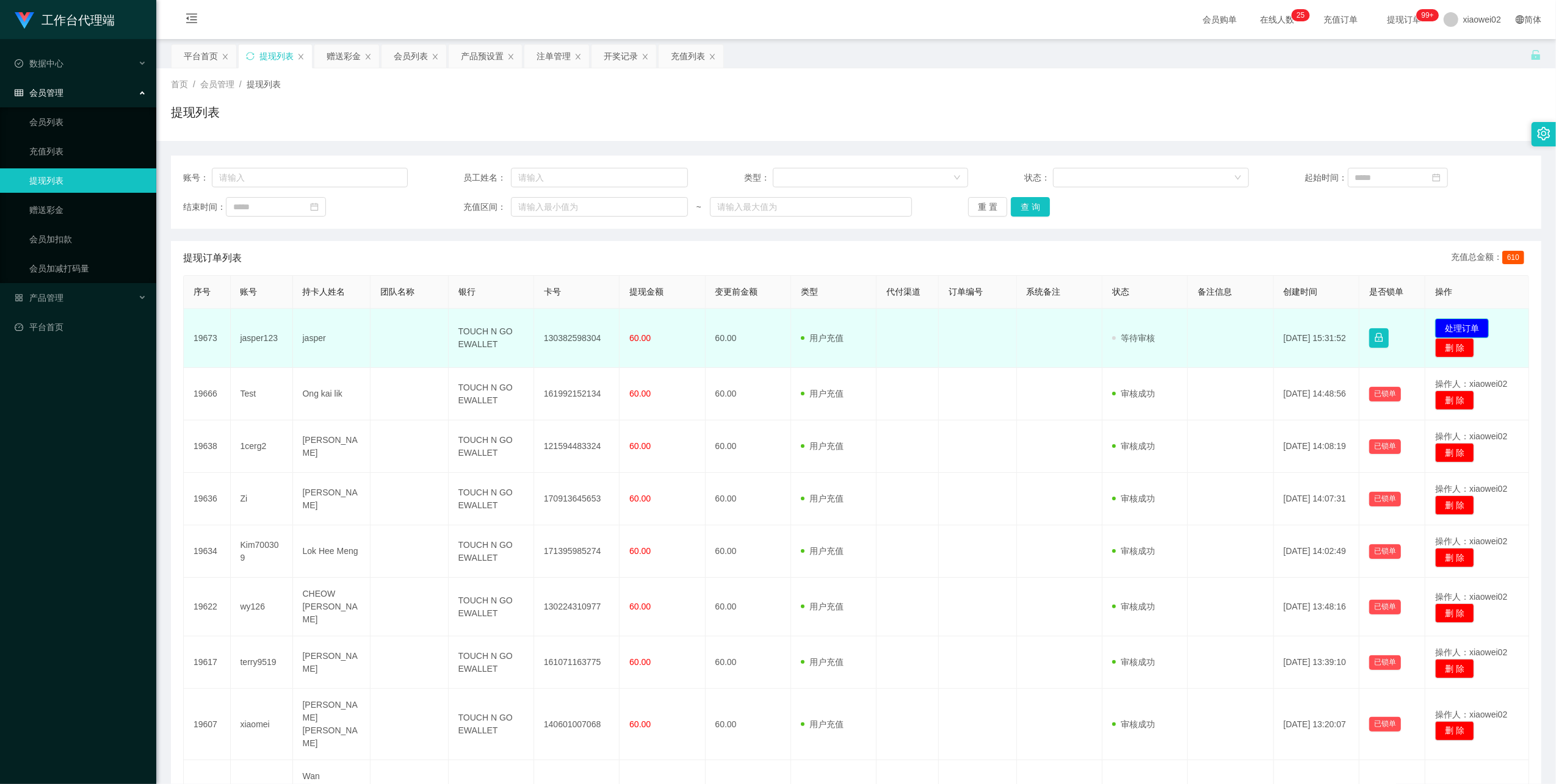
click at [1463, 324] on button "处理订单" at bounding box center [1462, 328] width 54 height 19
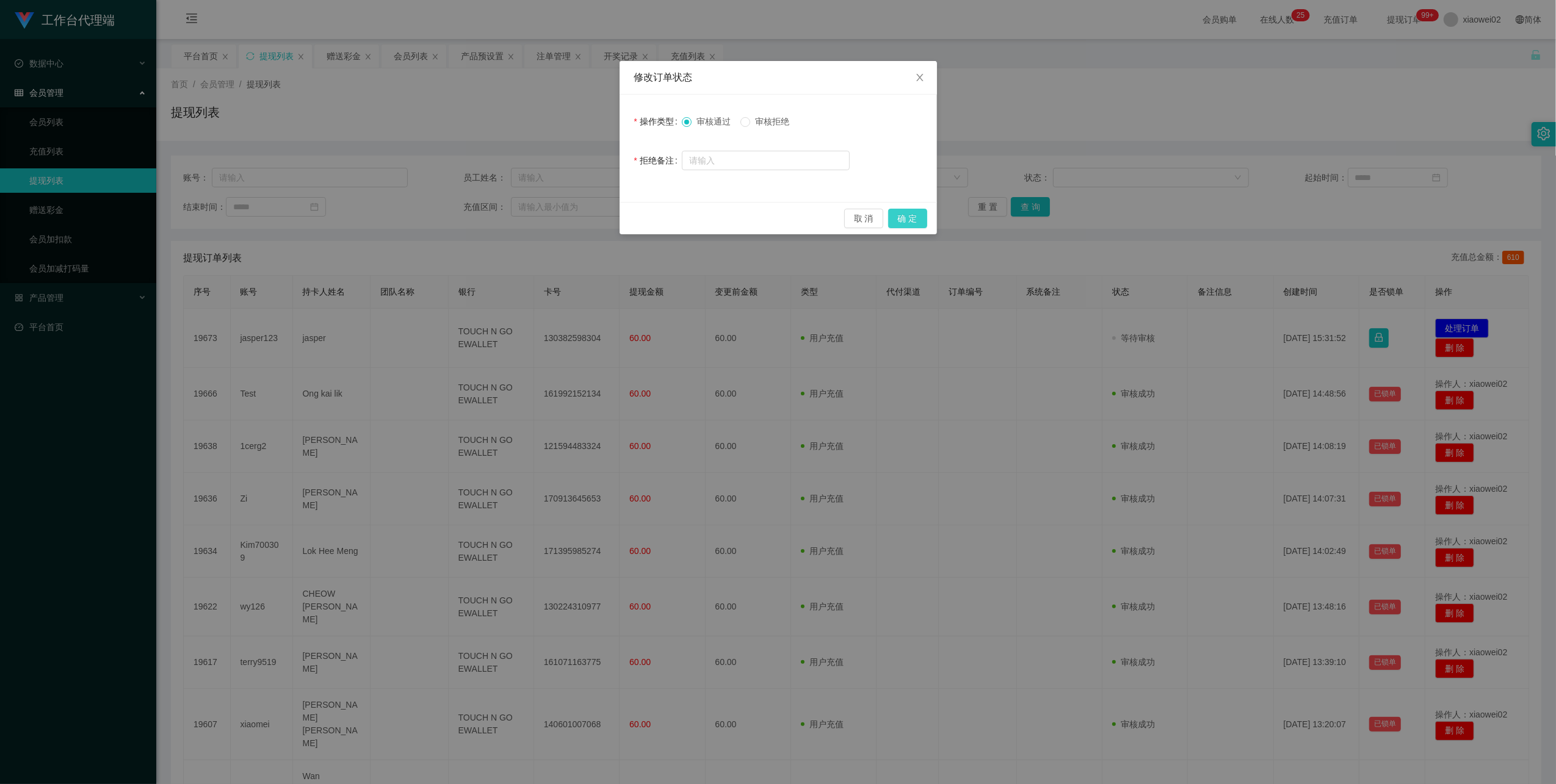
click at [905, 216] on button "确 定" at bounding box center [907, 218] width 39 height 19
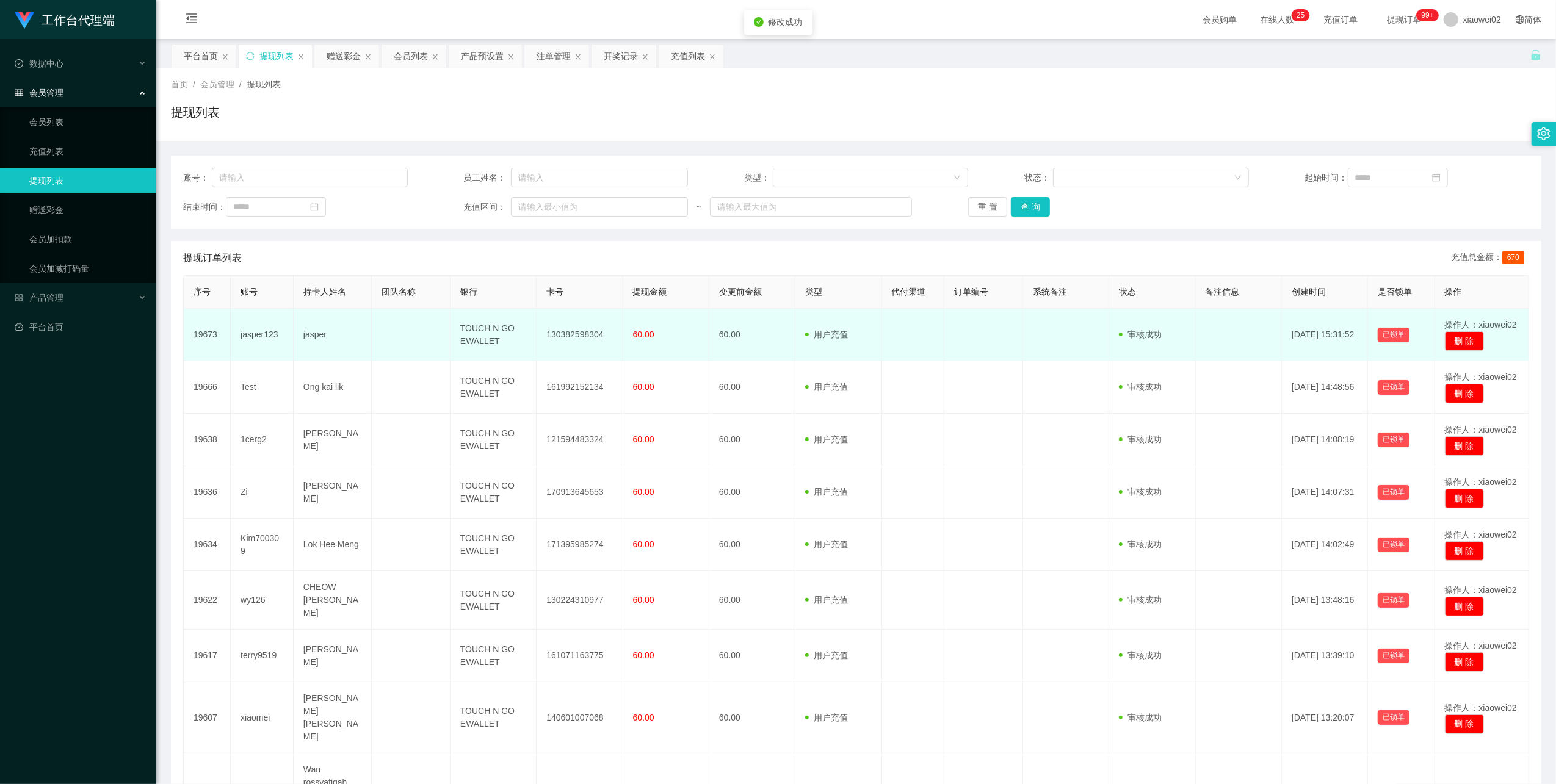
click at [585, 331] on td "130382598304" at bounding box center [579, 335] width 86 height 53
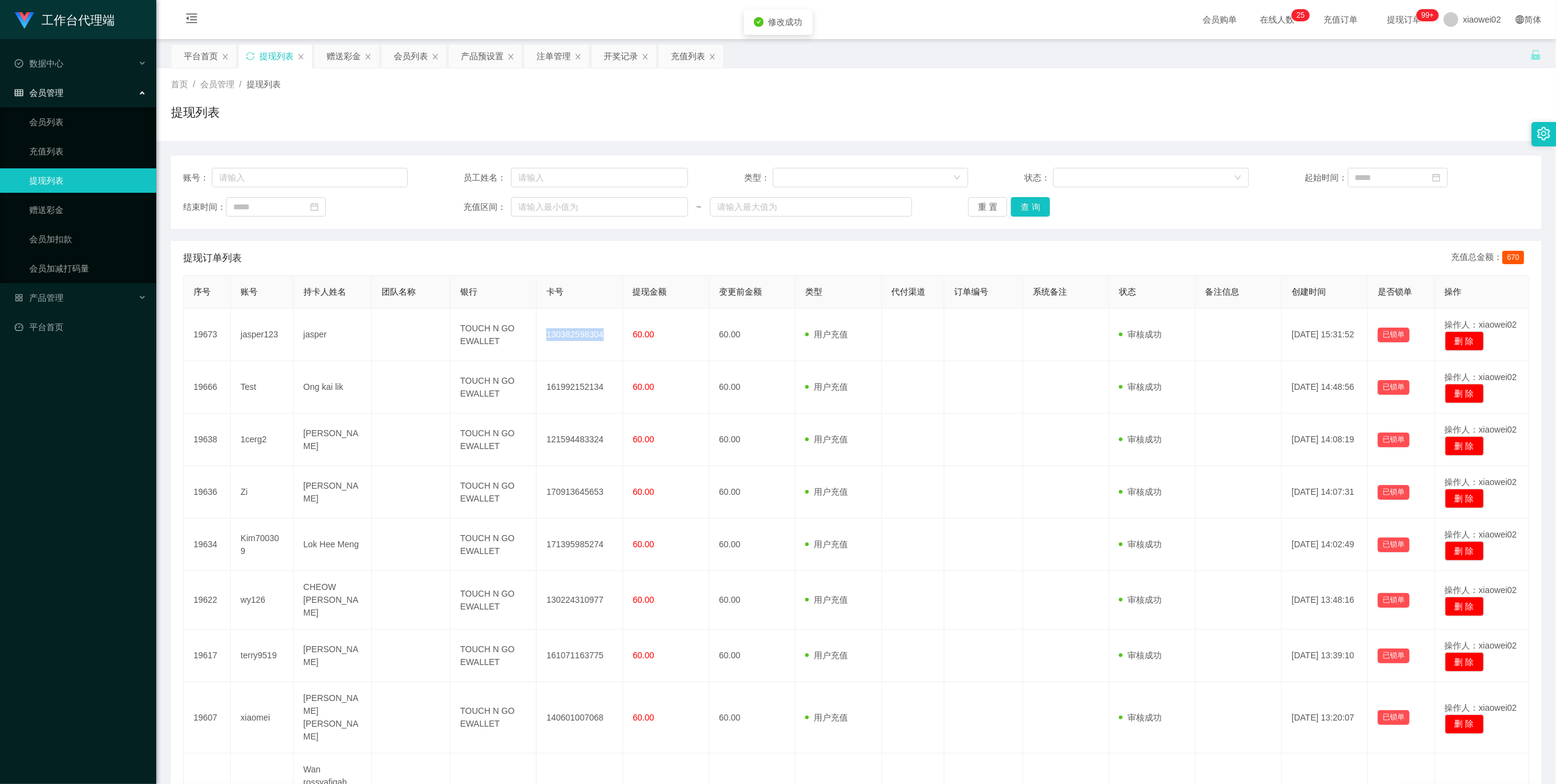
copy td "130382598304"
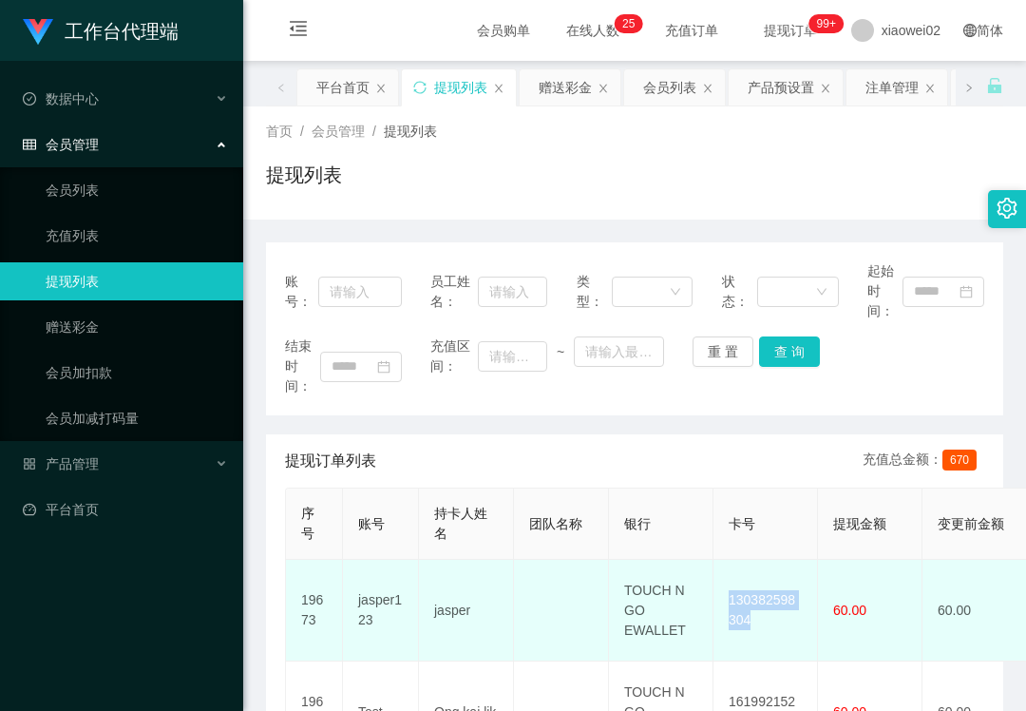
click at [738, 598] on td "130382598304" at bounding box center [766, 611] width 105 height 102
